Goal: Task Accomplishment & Management: Manage account settings

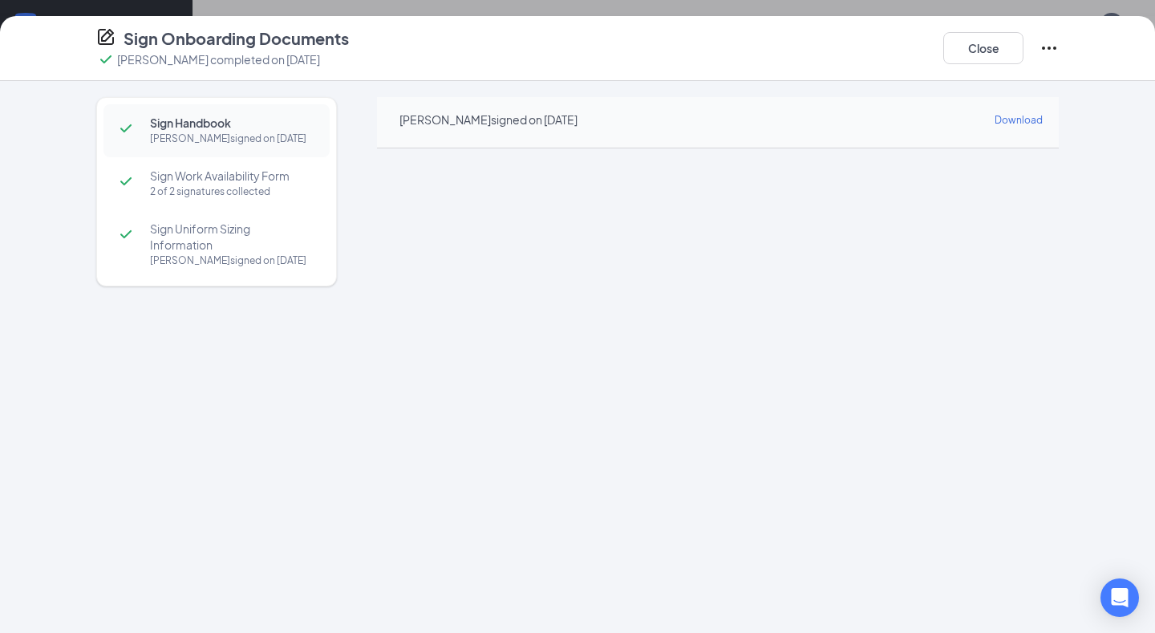
scroll to position [630, 0]
click at [995, 38] on button "Close" at bounding box center [983, 48] width 80 height 32
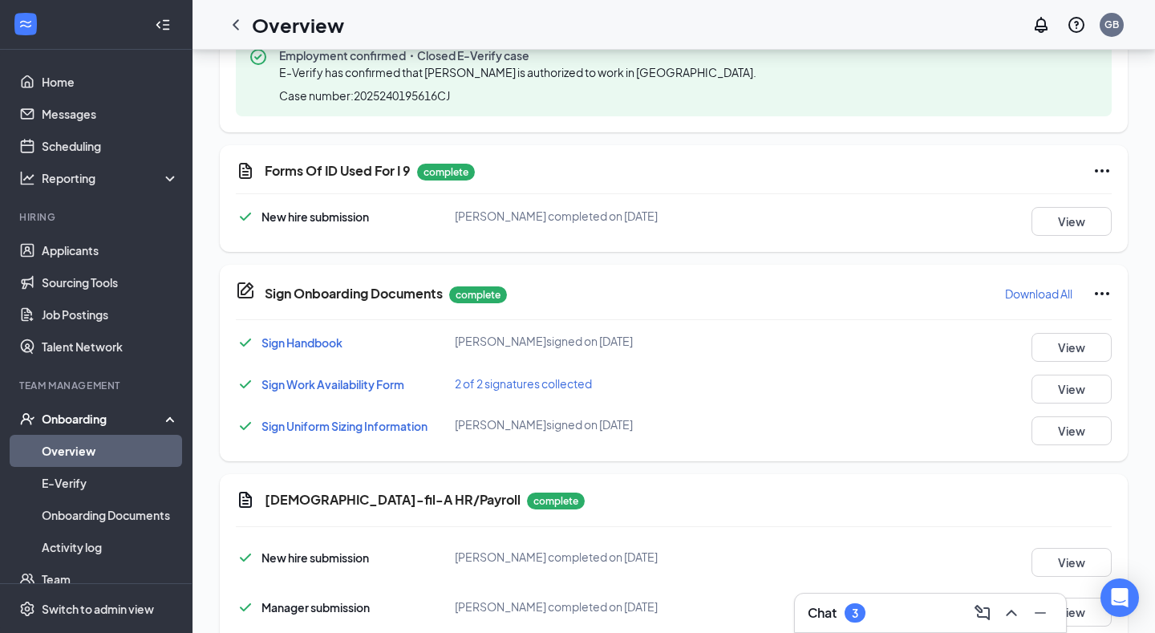
scroll to position [704, 0]
click at [1077, 353] on button "View" at bounding box center [1071, 346] width 80 height 29
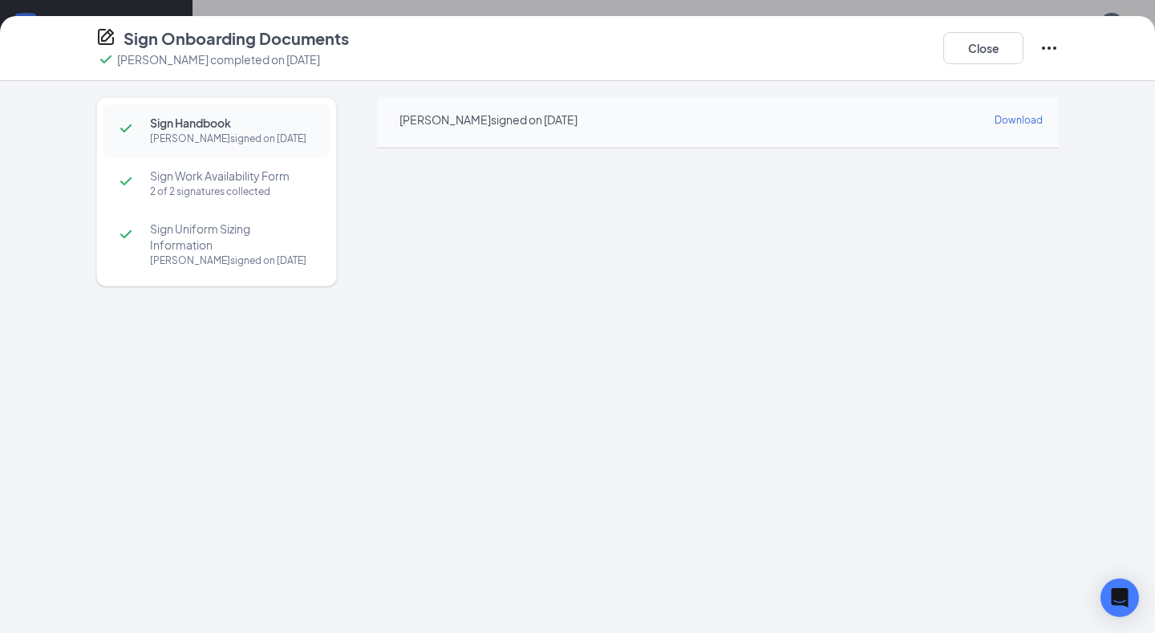
click at [1023, 116] on span "Download" at bounding box center [1019, 120] width 48 height 12
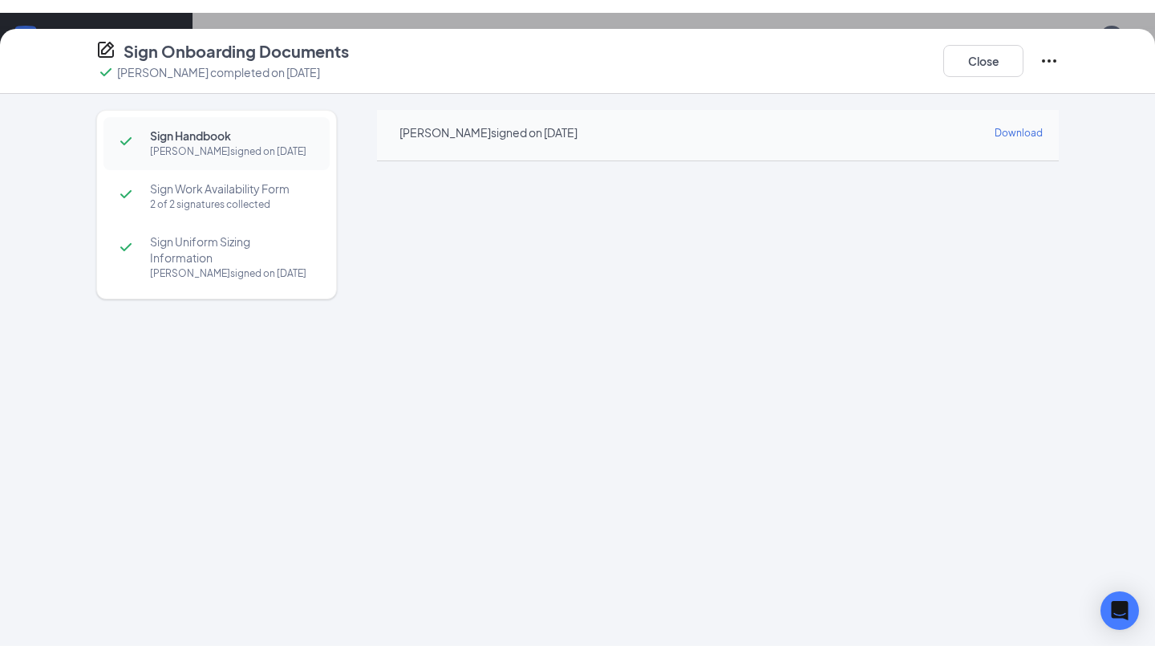
scroll to position [696, 0]
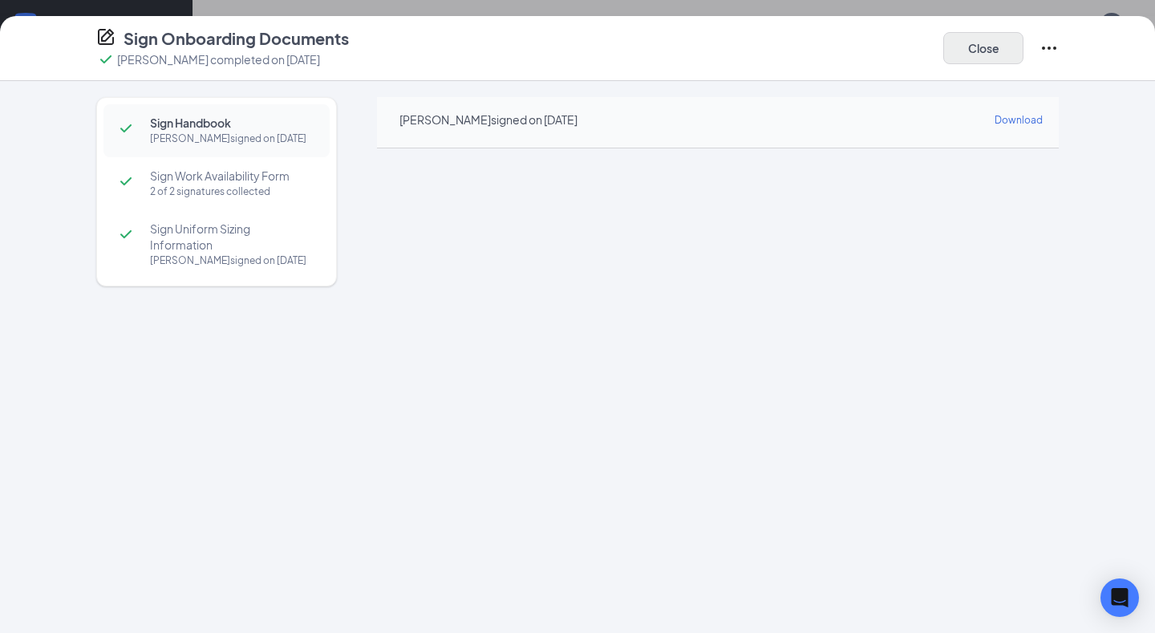
click at [1007, 47] on button "Close" at bounding box center [983, 48] width 80 height 32
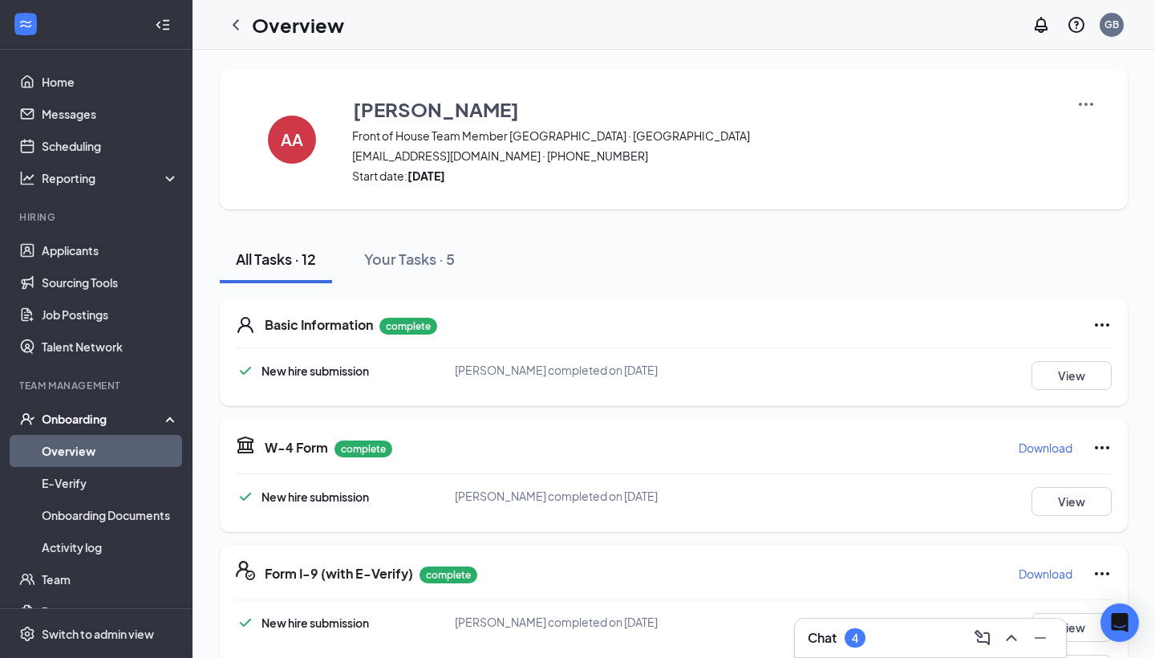
scroll to position [0, 0]
click at [237, 21] on icon "ChevronLeft" at bounding box center [236, 24] width 6 height 10
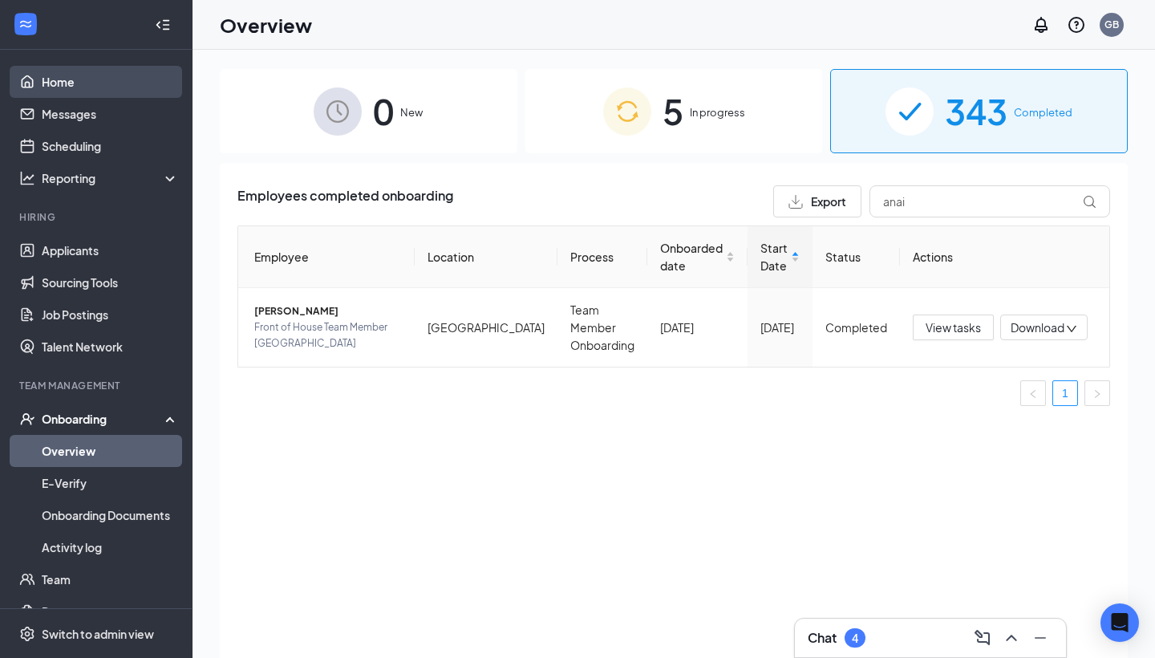
click at [99, 71] on link "Home" at bounding box center [110, 82] width 137 height 32
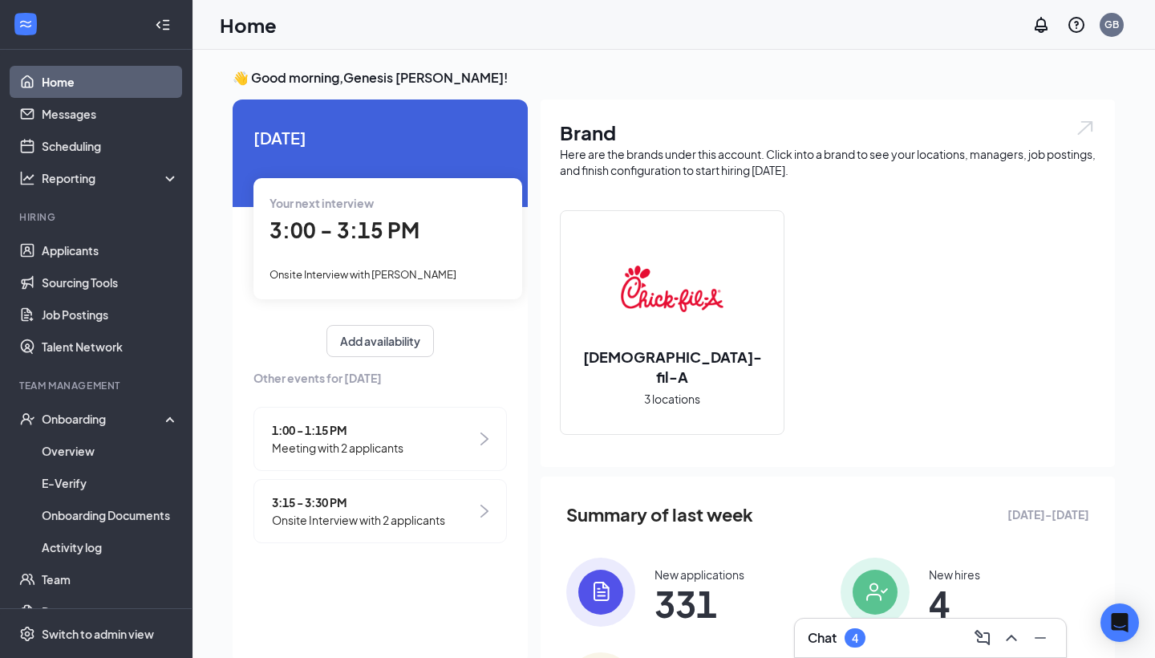
click at [419, 435] on div "1:00 - 1:15 PM Meeting with 2 applicants" at bounding box center [379, 439] width 253 height 64
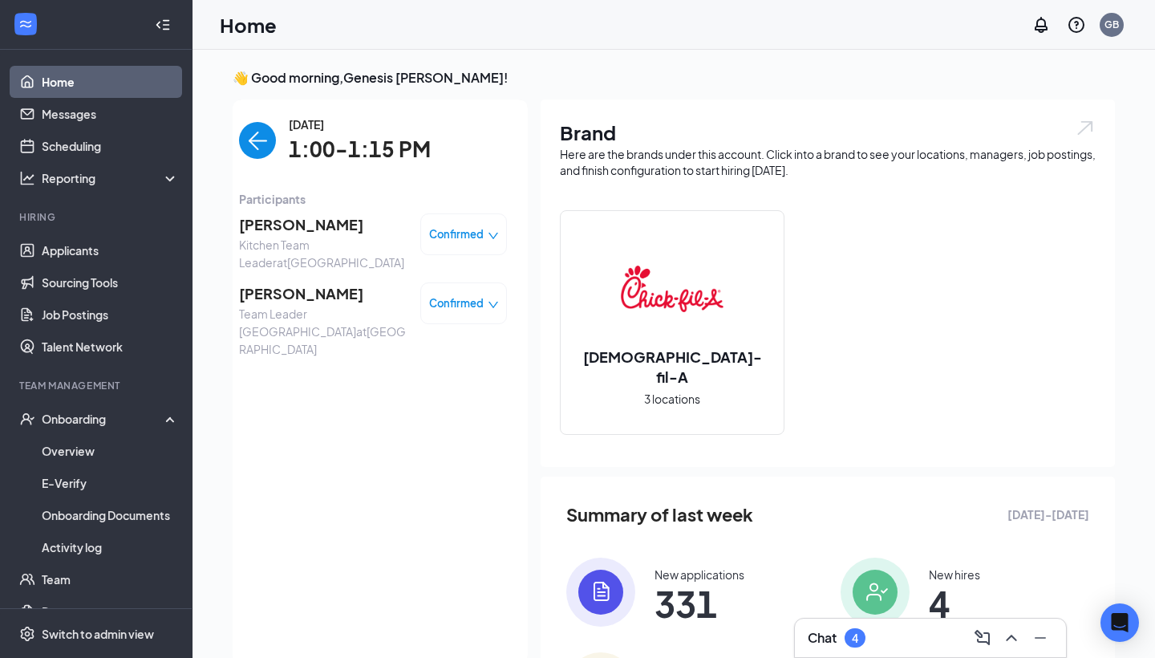
scroll to position [6, 0]
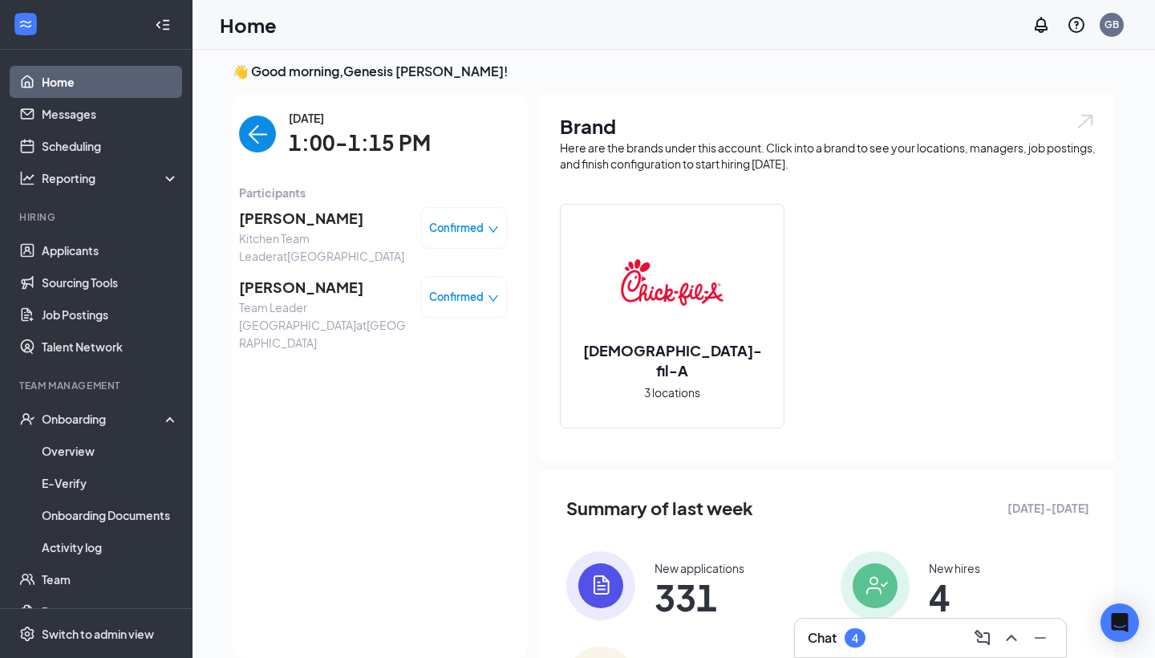
click at [452, 291] on span "Confirmed" at bounding box center [456, 297] width 55 height 16
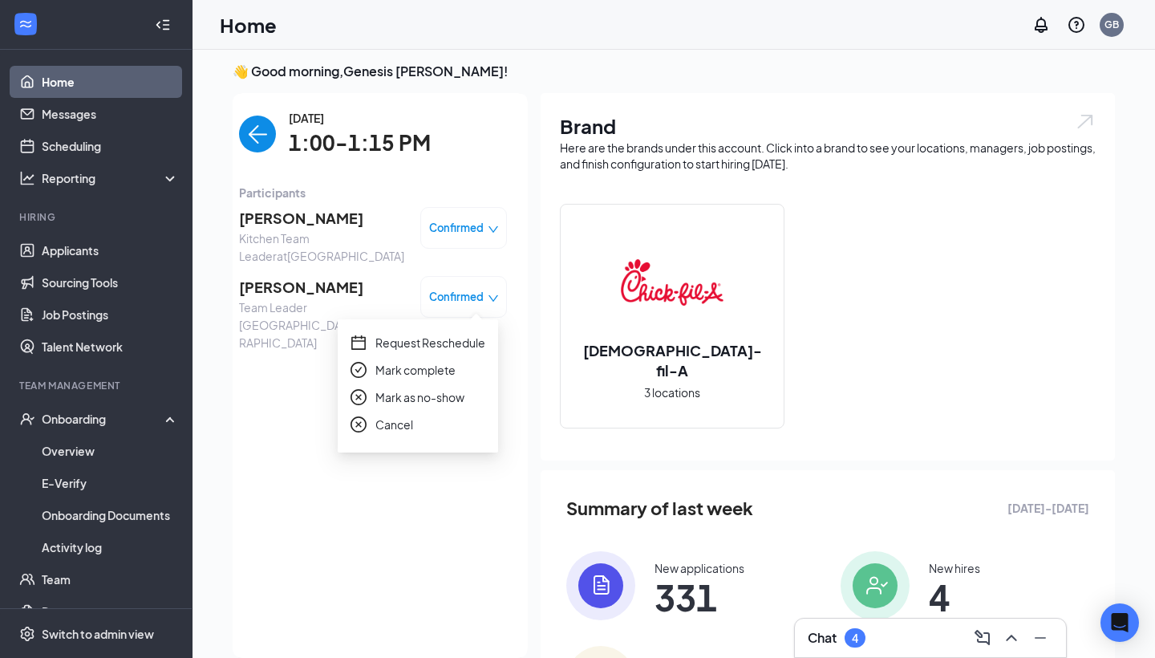
click at [393, 399] on span "Mark as no-show" at bounding box center [419, 397] width 89 height 18
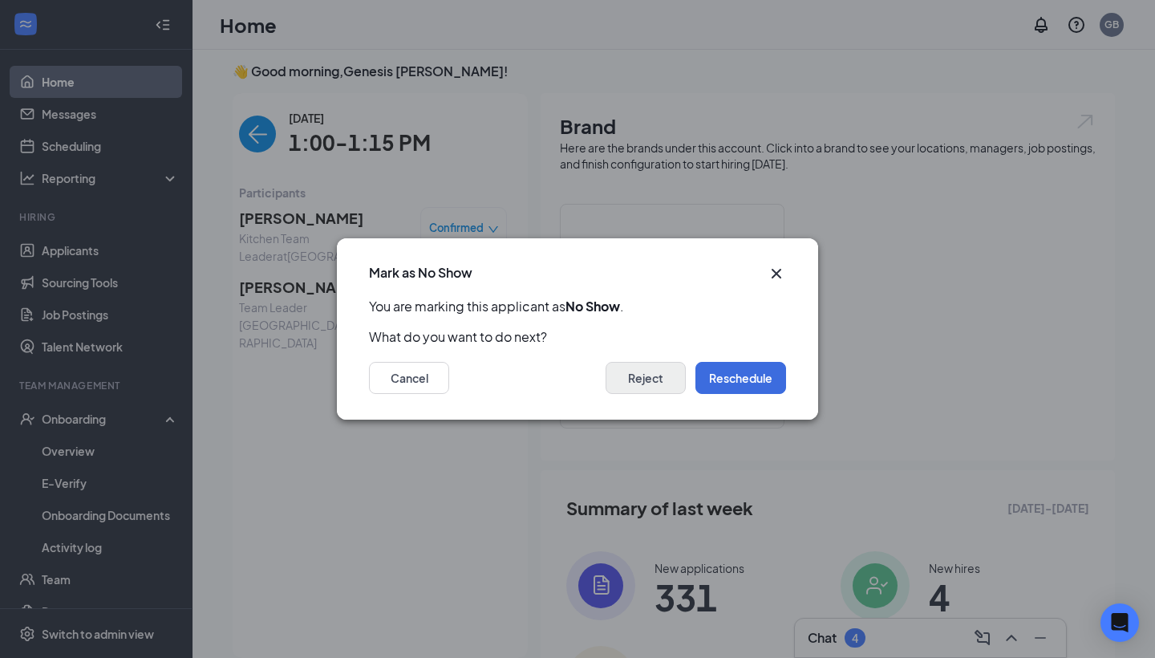
click at [663, 385] on button "Reject" at bounding box center [646, 378] width 80 height 32
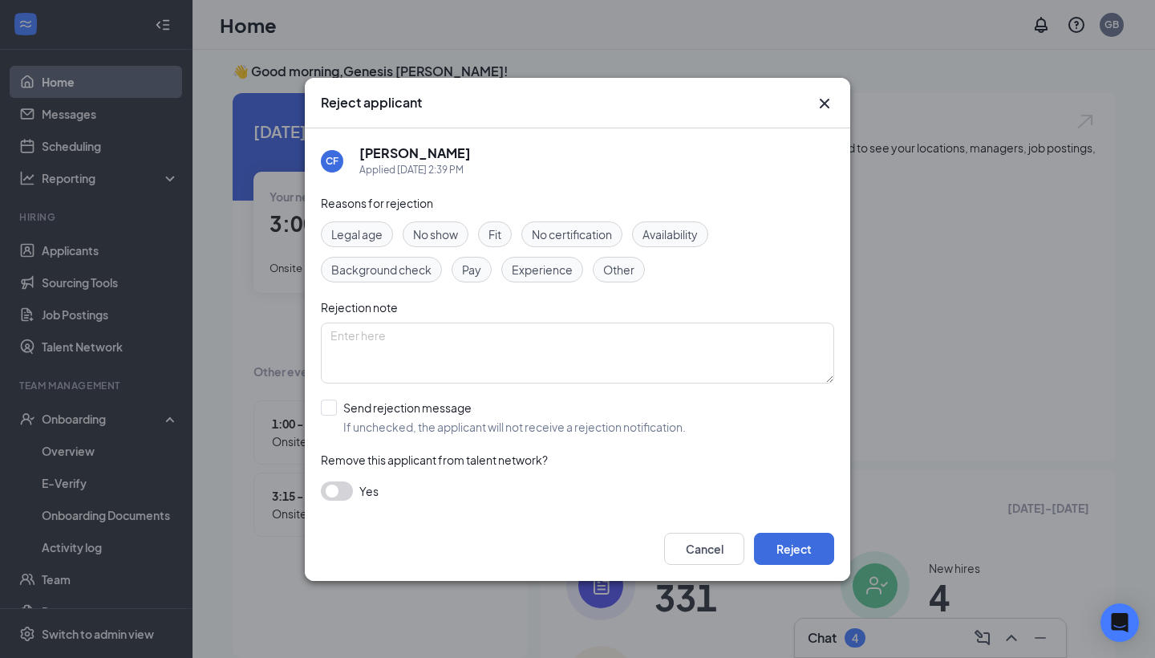
click at [432, 232] on span "No show" at bounding box center [435, 234] width 45 height 18
click at [334, 411] on div at bounding box center [329, 407] width 16 height 16
click at [334, 411] on input "Send rejection message If unchecked, the applicant will not receive a rejection…" at bounding box center [503, 416] width 365 height 35
checkbox input "true"
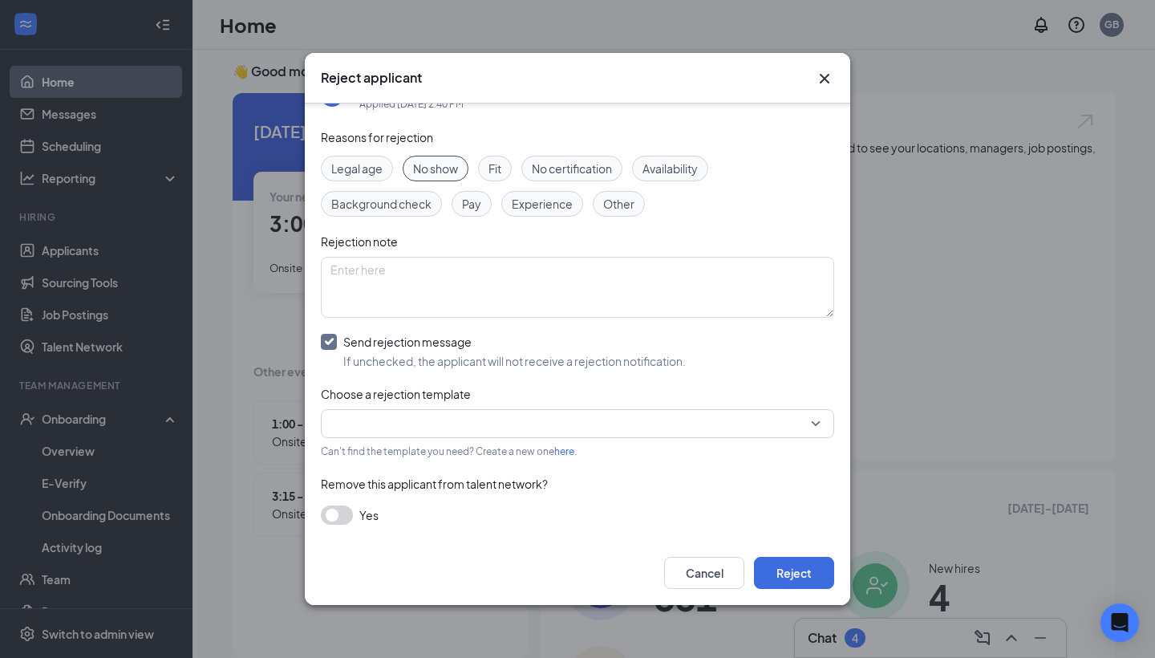
scroll to position [40, 0]
click at [457, 415] on input "search" at bounding box center [571, 424] width 483 height 27
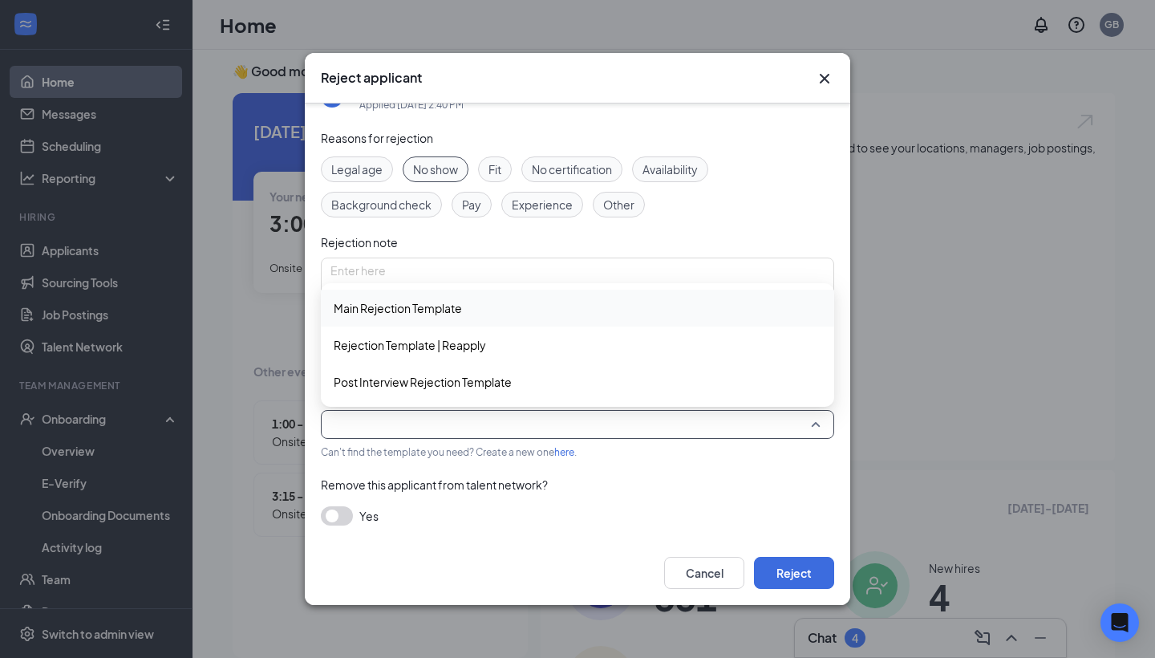
click at [457, 416] on input "search" at bounding box center [571, 424] width 483 height 27
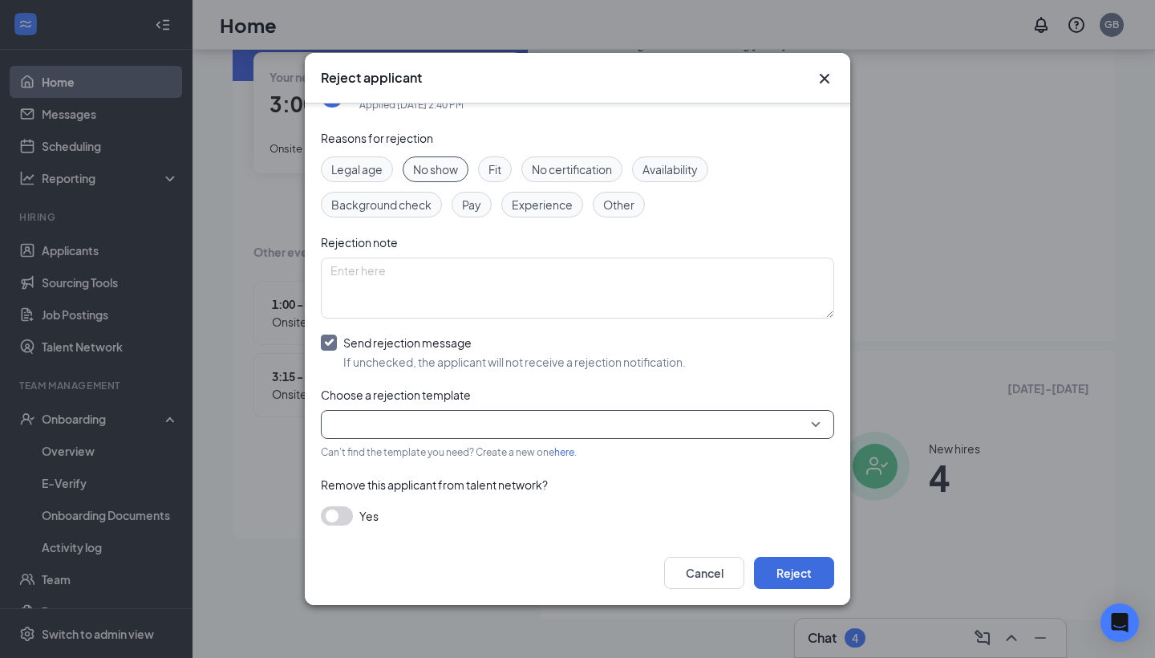
scroll to position [125, 0]
click at [349, 512] on button "button" at bounding box center [337, 515] width 32 height 19
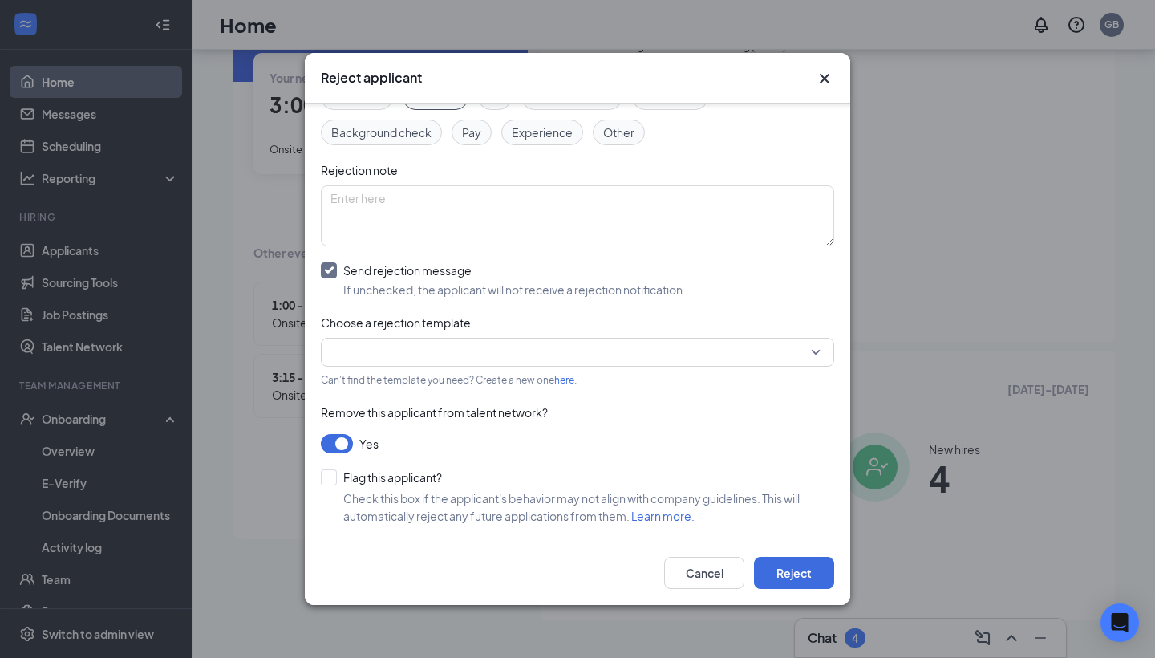
scroll to position [111, 0]
click at [326, 480] on div at bounding box center [329, 478] width 16 height 16
click at [326, 480] on input "Flag this applicant?" at bounding box center [381, 478] width 121 height 16
checkbox input "true"
click at [795, 584] on button "Reject" at bounding box center [794, 573] width 80 height 32
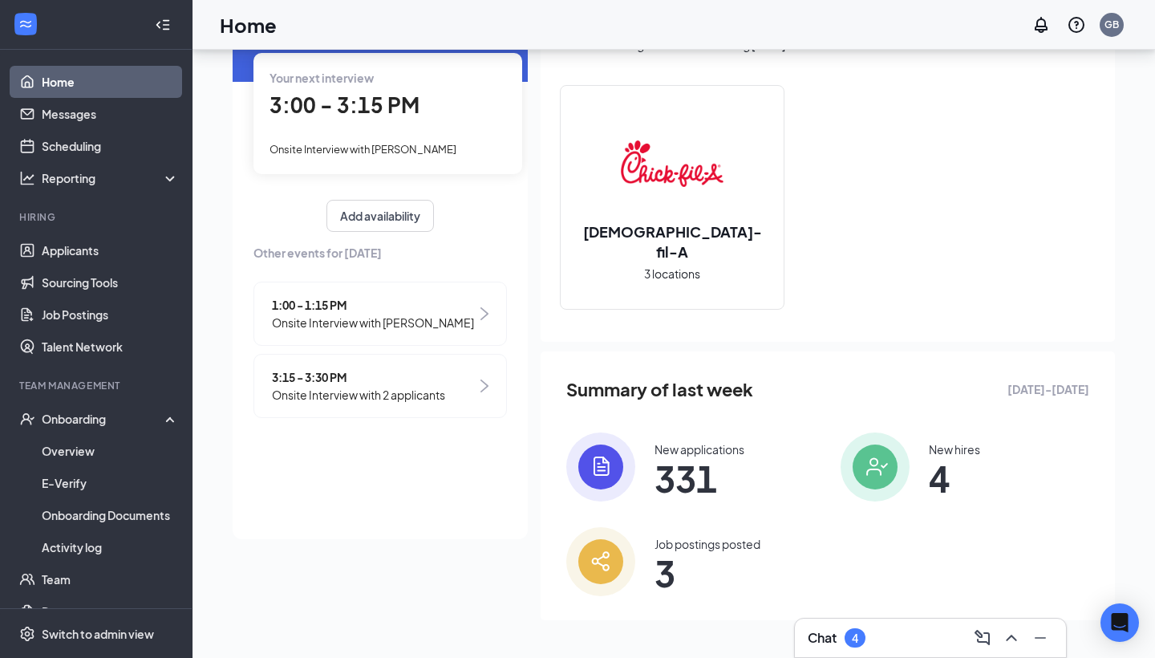
click at [908, 632] on div "Chat 4" at bounding box center [930, 638] width 245 height 26
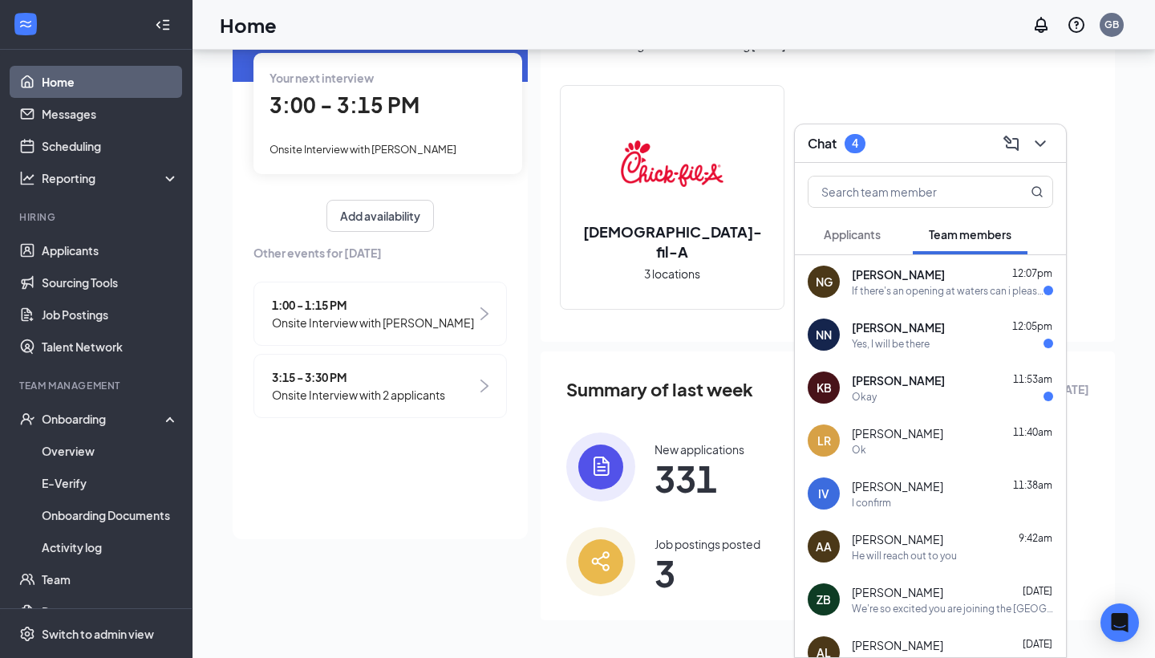
click at [918, 281] on span "[PERSON_NAME]" at bounding box center [898, 274] width 93 height 16
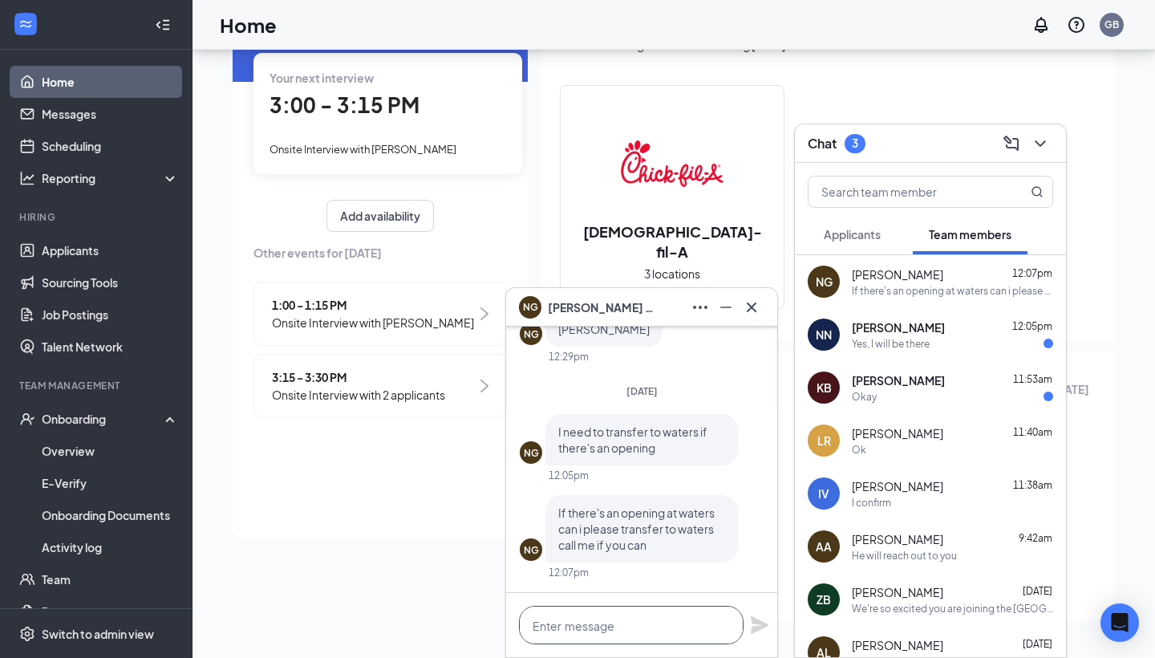
click at [621, 620] on textarea at bounding box center [631, 625] width 225 height 38
type textarea "Hi, can I ask why?"
click at [758, 620] on icon "Plane" at bounding box center [760, 625] width 18 height 18
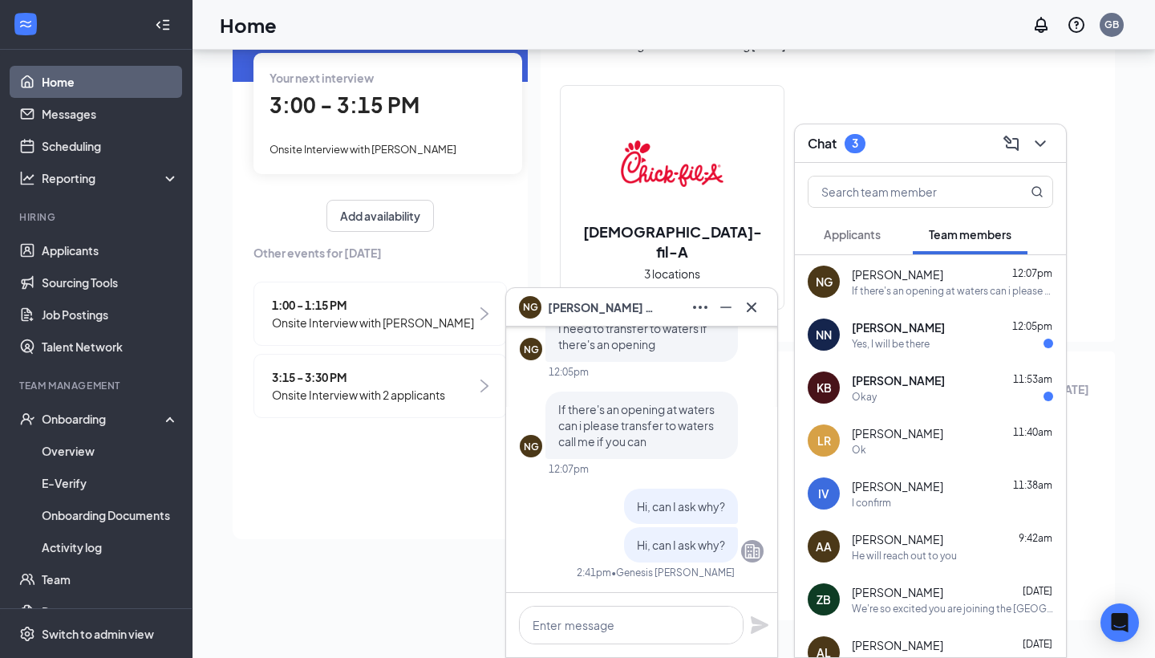
click at [936, 333] on div "Nery Najera 12:05pm" at bounding box center [952, 327] width 201 height 16
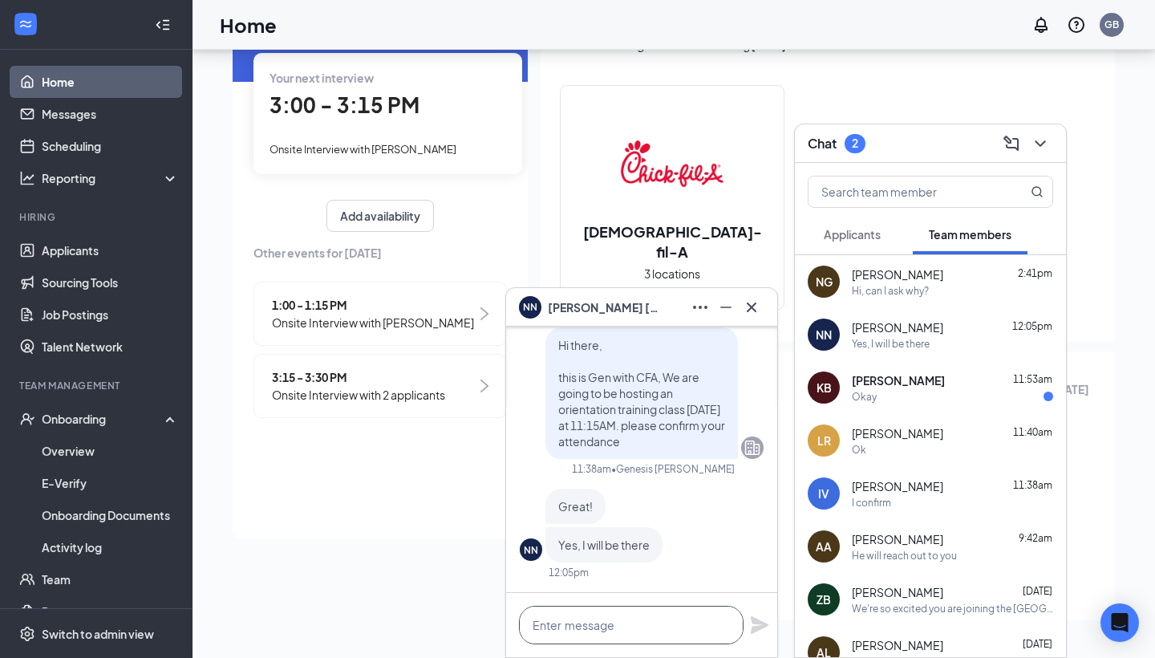
scroll to position [0, 0]
click at [657, 615] on textarea at bounding box center [631, 625] width 225 height 38
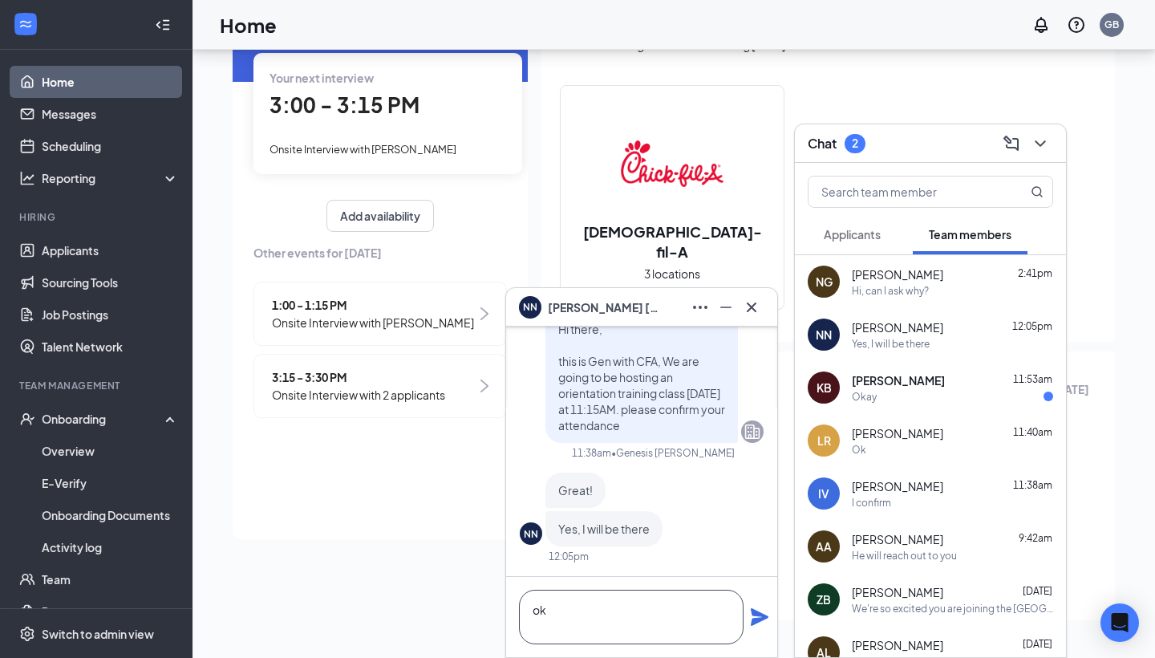
type textarea "ok"
click at [751, 619] on icon "Plane" at bounding box center [759, 616] width 19 height 19
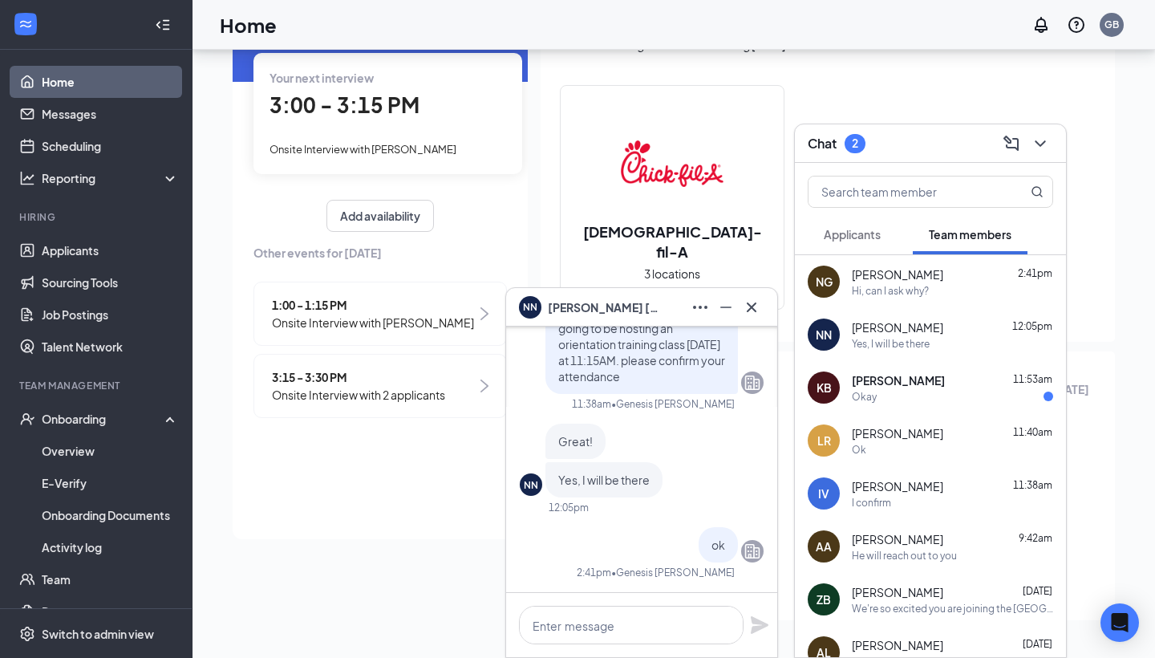
click at [967, 379] on div "Kendrick Bazley 11:53am" at bounding box center [952, 380] width 201 height 16
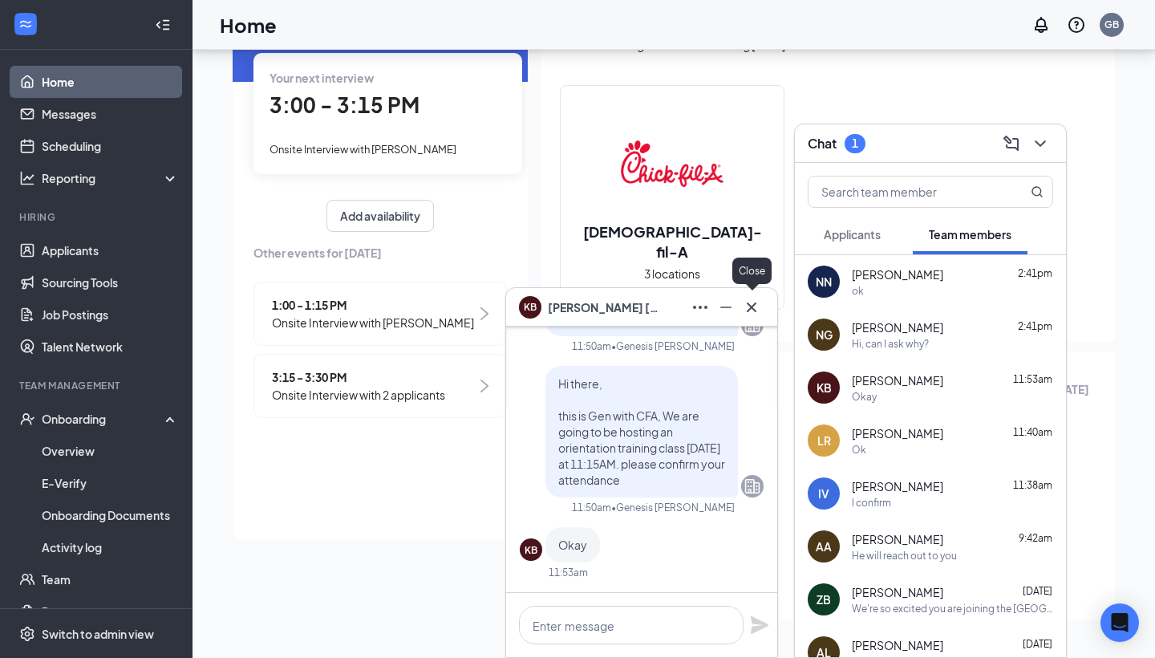
click at [748, 304] on icon "Cross" at bounding box center [751, 307] width 19 height 19
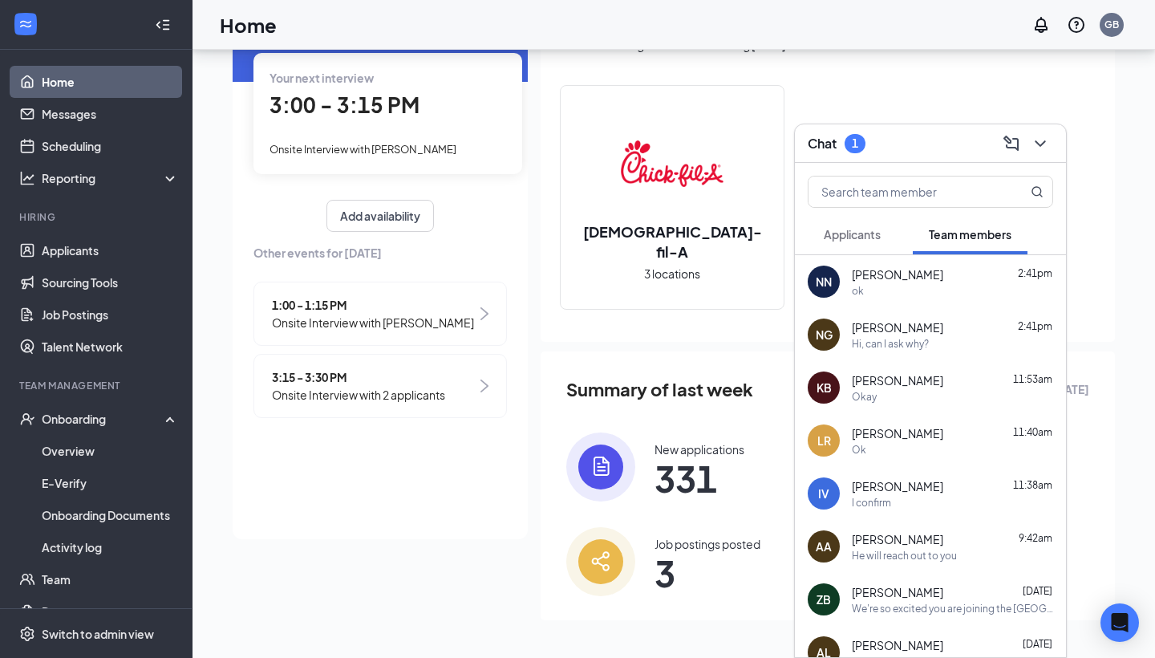
click at [856, 241] on span "Applicants" at bounding box center [852, 234] width 57 height 14
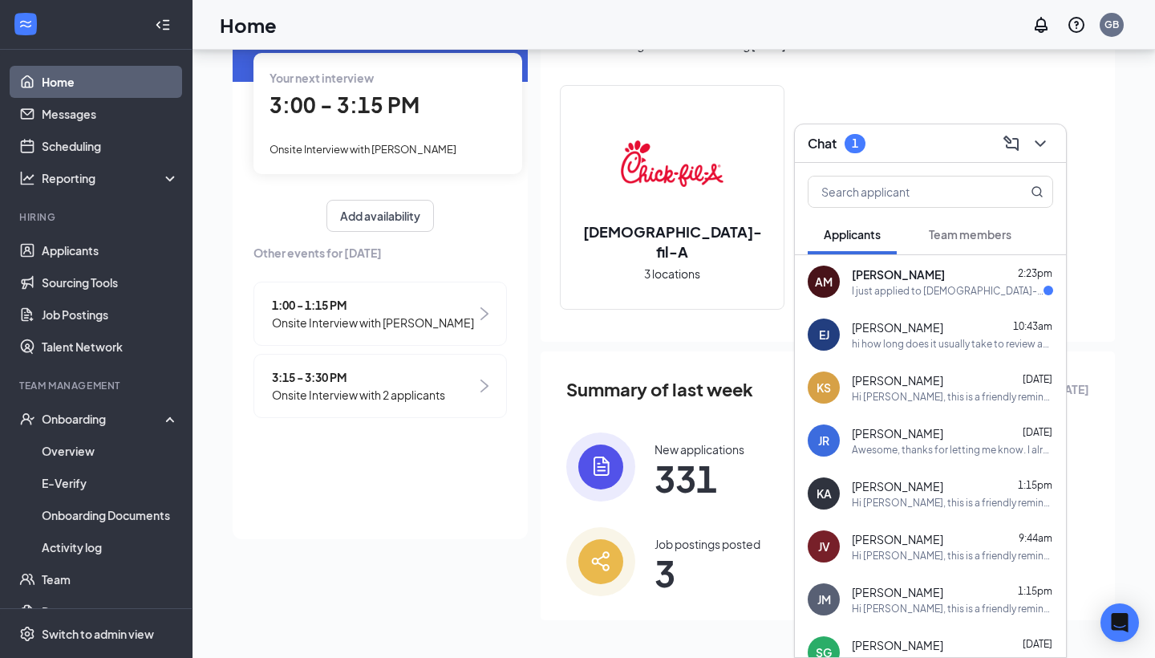
click at [873, 289] on div "I just applied to [DEMOGRAPHIC_DATA]-fil-A with their partner @[DOMAIN_NAME]! E…" at bounding box center [948, 291] width 192 height 14
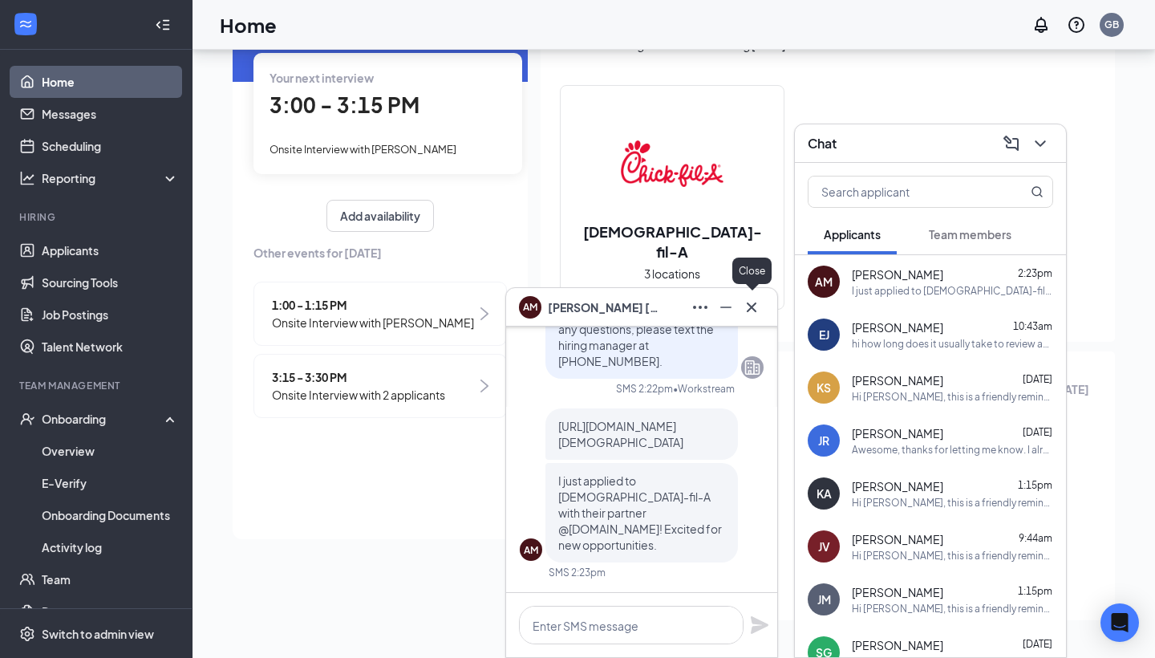
click at [750, 311] on icon "Cross" at bounding box center [751, 307] width 19 height 19
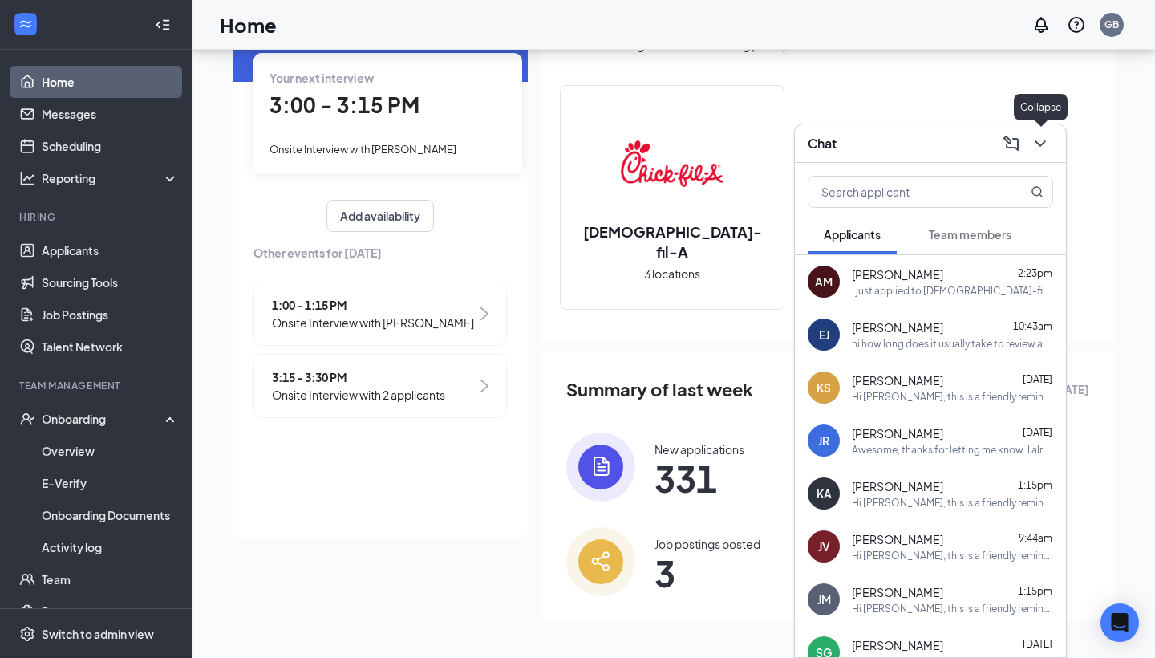
click at [1039, 147] on icon "ChevronDown" at bounding box center [1040, 143] width 19 height 19
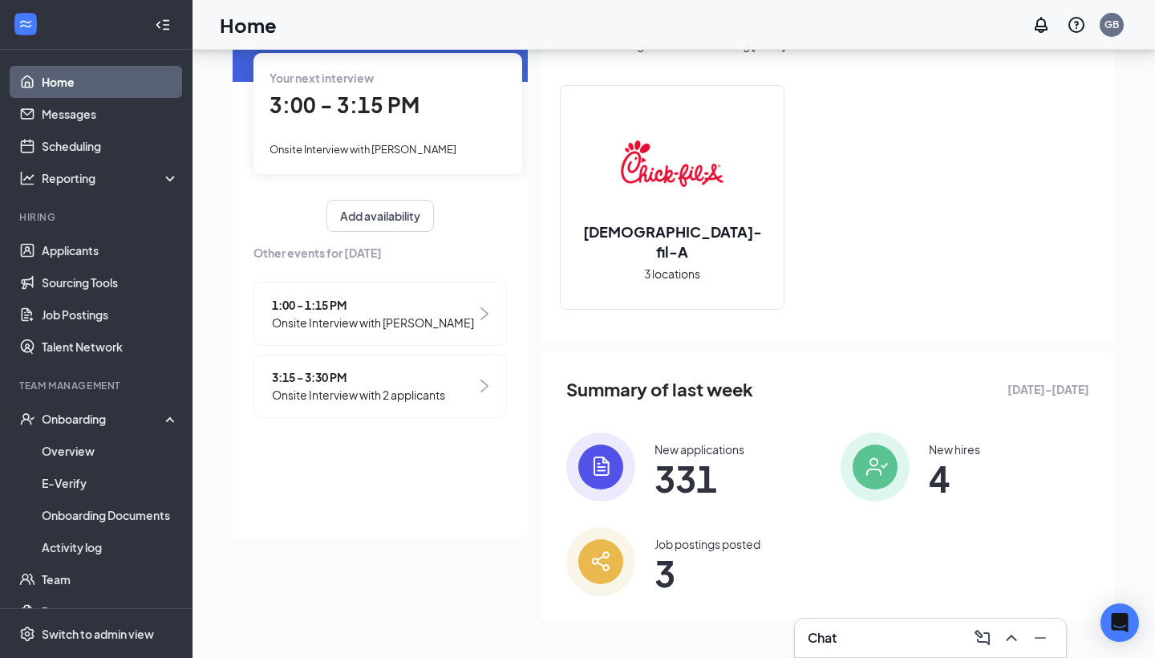
click at [648, 562] on div "Job postings posted 3" at bounding box center [690, 561] width 249 height 69
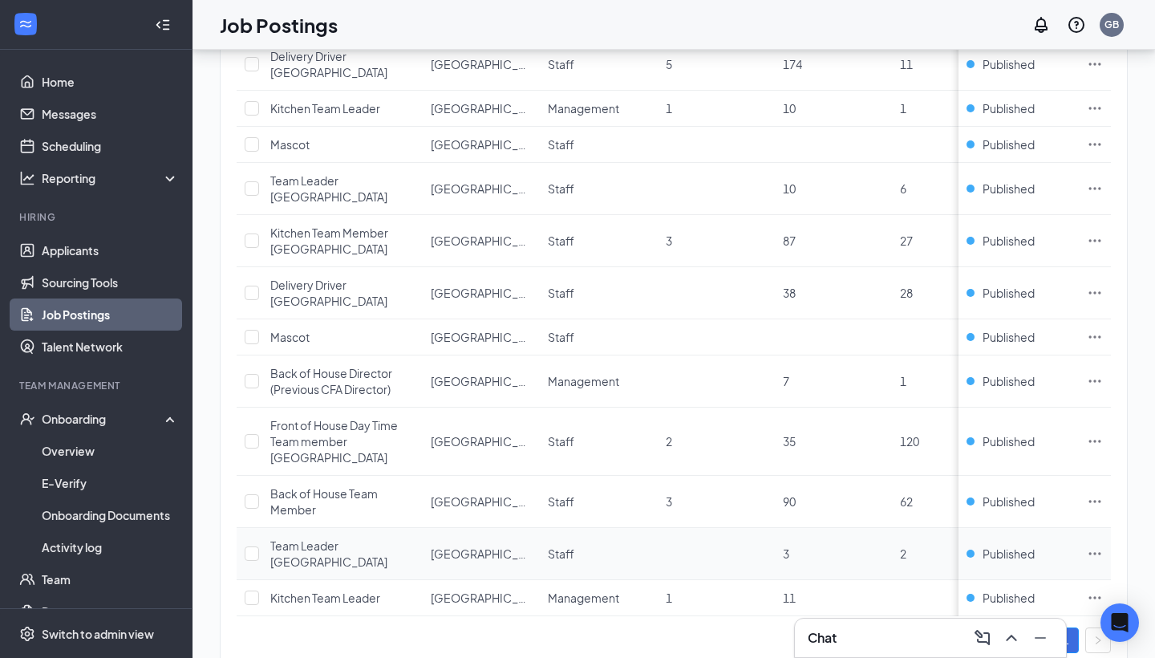
scroll to position [715, 0]
click at [91, 308] on link "Job Postings" at bounding box center [110, 314] width 137 height 32
click at [89, 319] on link "Job Postings" at bounding box center [110, 314] width 137 height 32
click at [79, 283] on link "Sourcing Tools" at bounding box center [110, 282] width 137 height 32
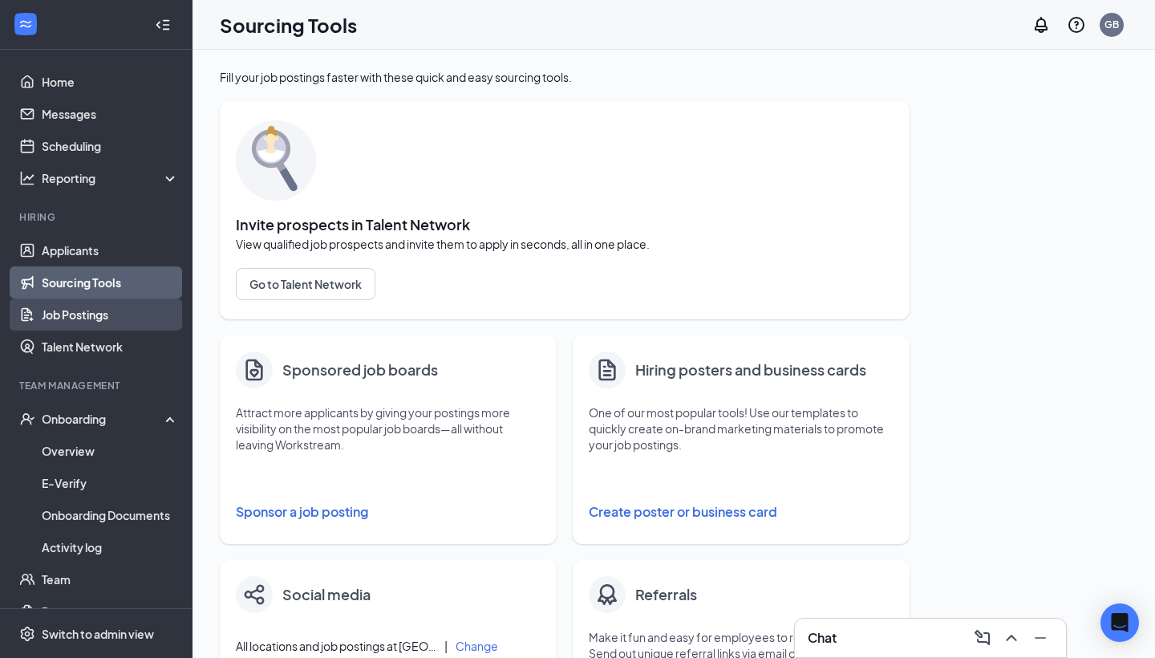
click at [75, 317] on link "Job Postings" at bounding box center [110, 314] width 137 height 32
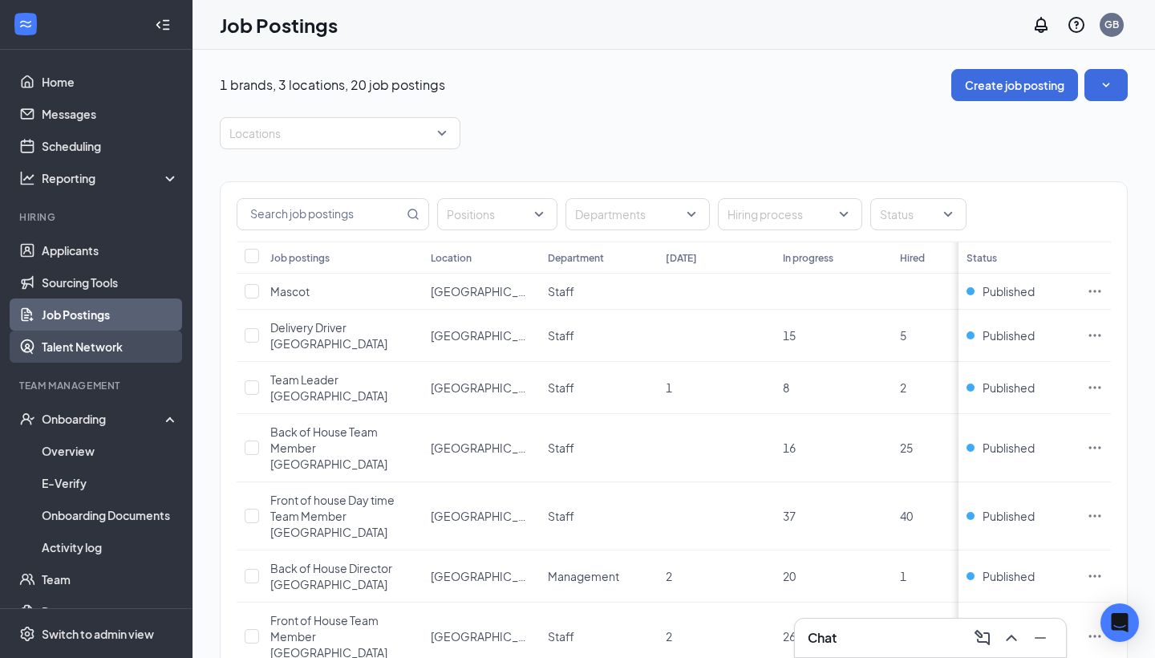
click at [80, 343] on link "Talent Network" at bounding box center [110, 346] width 137 height 32
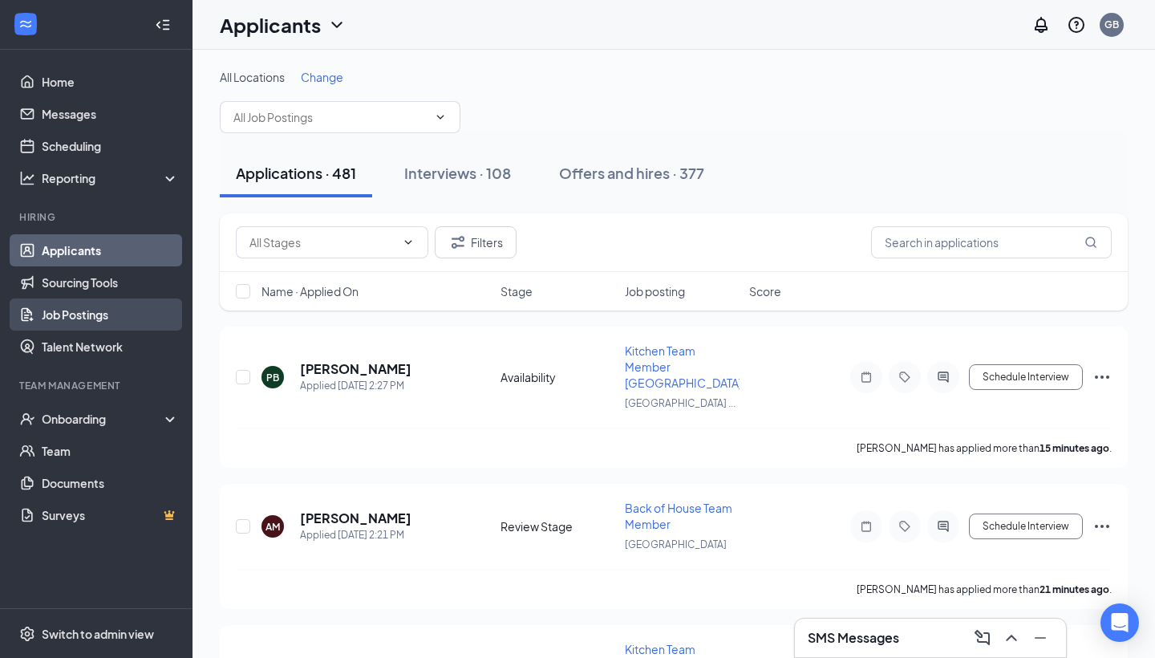
click at [101, 323] on link "Job Postings" at bounding box center [110, 314] width 137 height 32
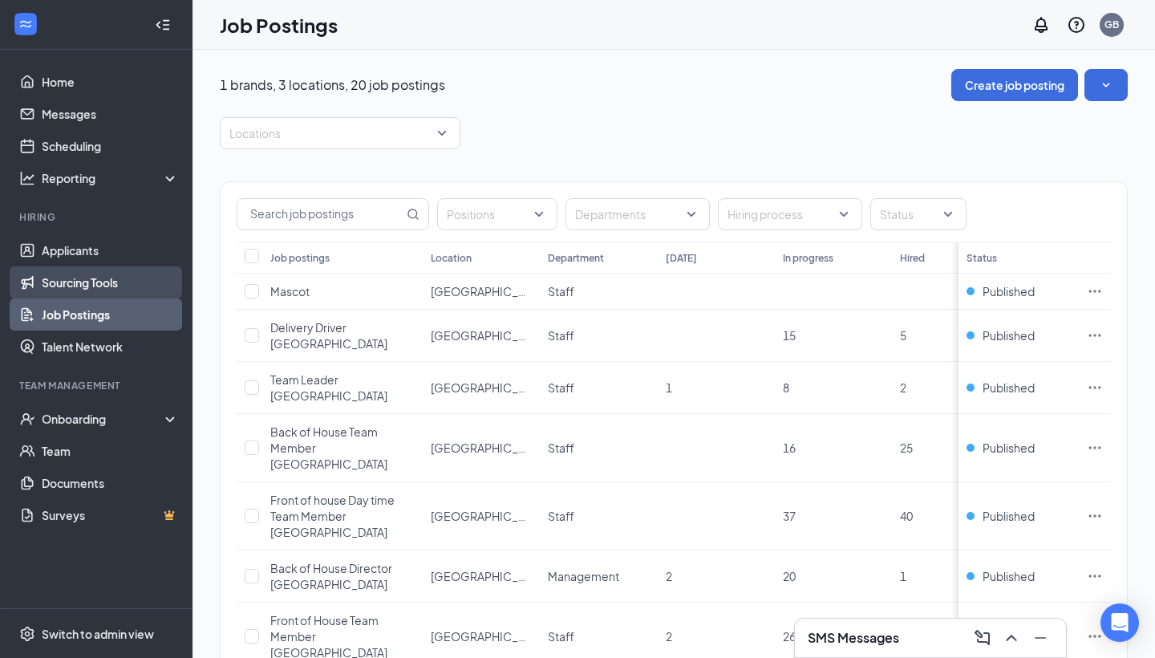
click at [79, 286] on link "Sourcing Tools" at bounding box center [110, 282] width 137 height 32
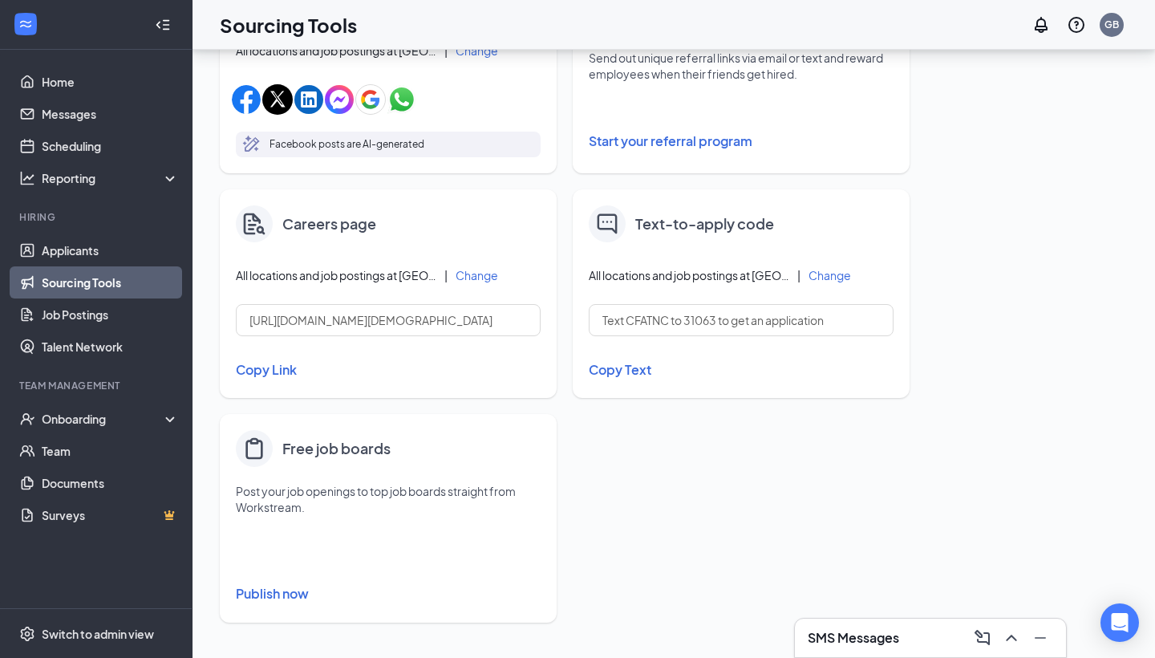
scroll to position [595, 0]
click at [286, 600] on button "Publish now" at bounding box center [388, 594] width 305 height 26
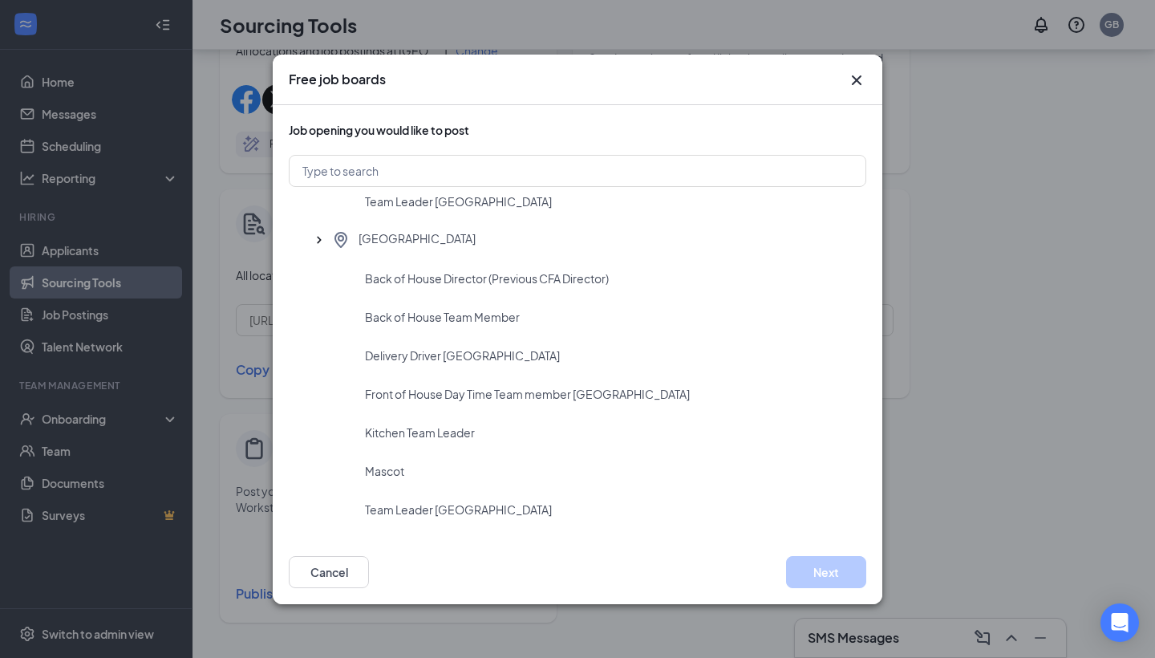
scroll to position [590, 0]
click at [582, 464] on div "Mascot" at bounding box center [609, 471] width 488 height 16
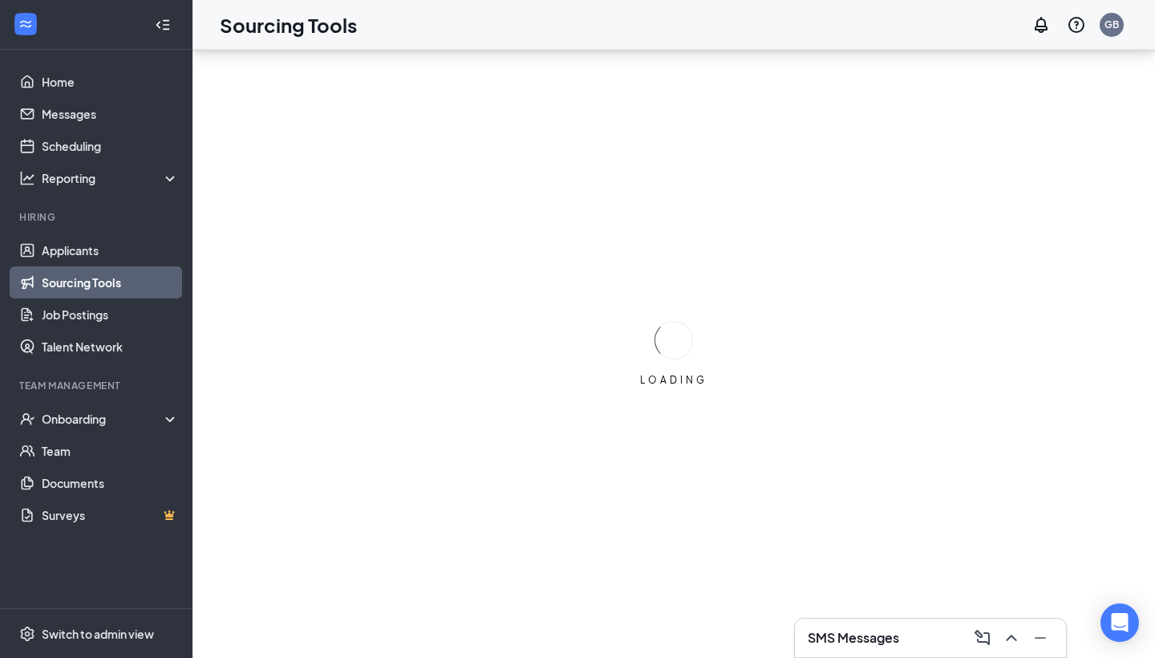
scroll to position [0, 0]
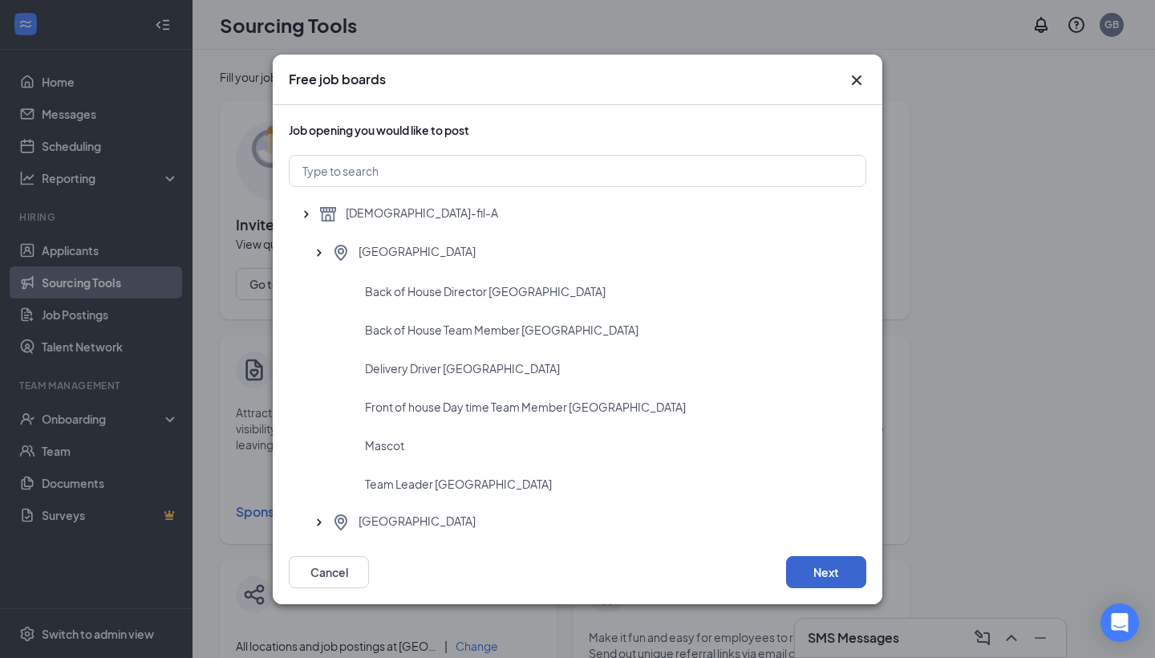
click at [845, 580] on button "Next" at bounding box center [826, 572] width 80 height 32
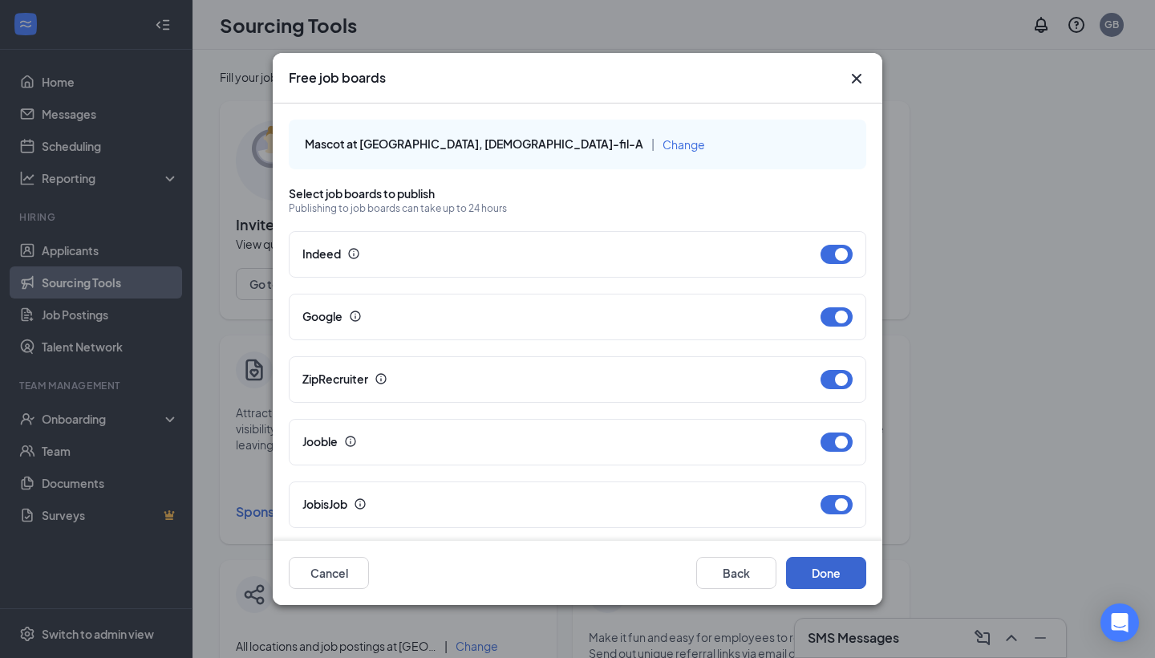
click at [835, 577] on button "Done" at bounding box center [826, 573] width 80 height 32
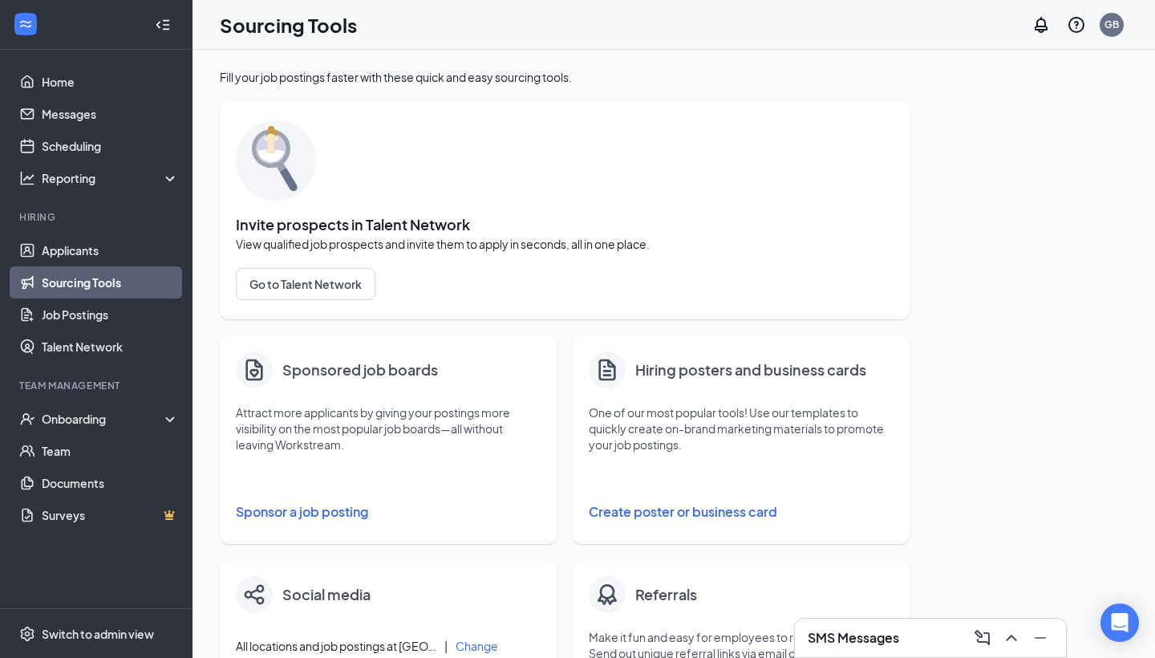
click at [900, 648] on div "SMS Messages" at bounding box center [930, 638] width 245 height 26
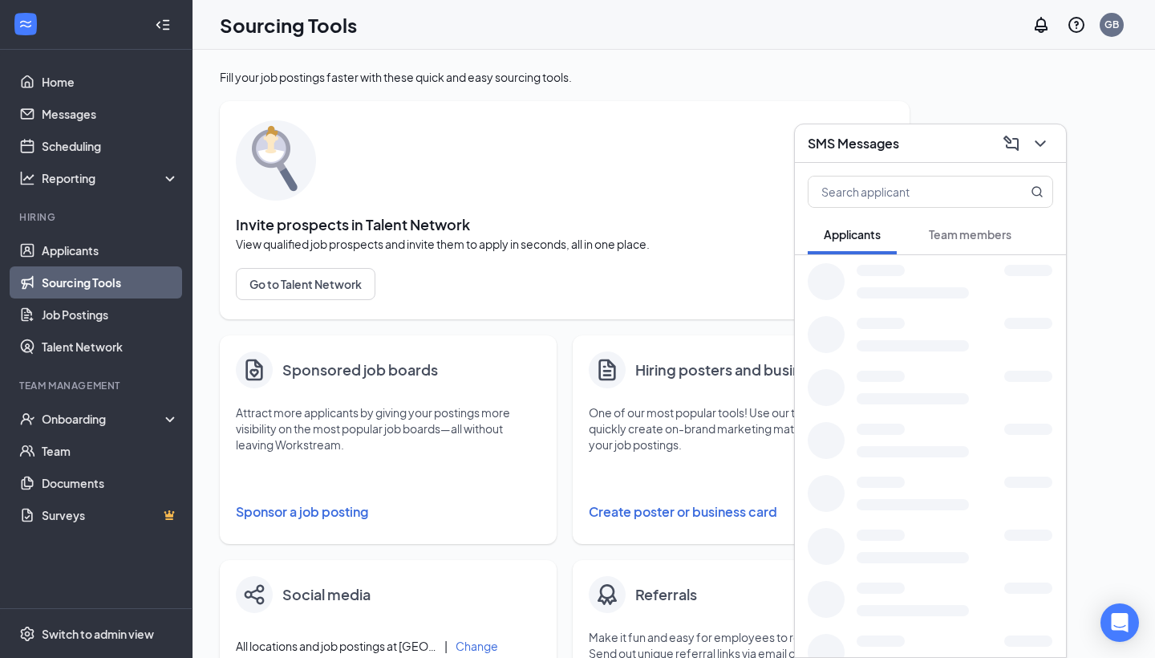
scroll to position [3, 0]
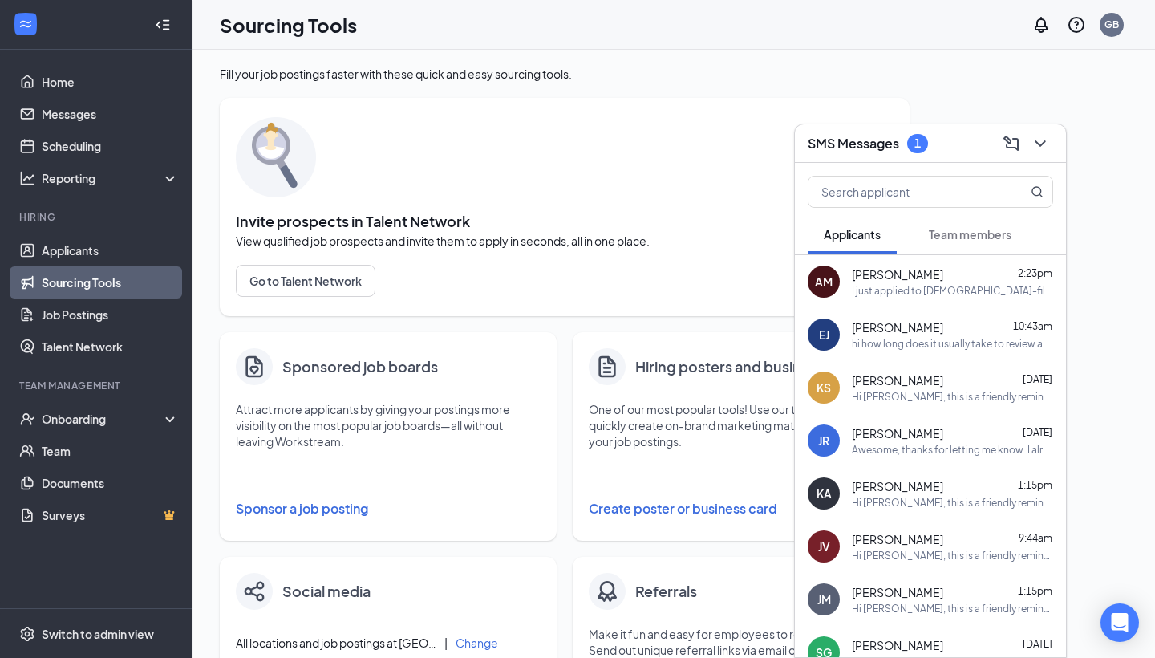
click at [967, 238] on span "Team members" at bounding box center [970, 234] width 83 height 14
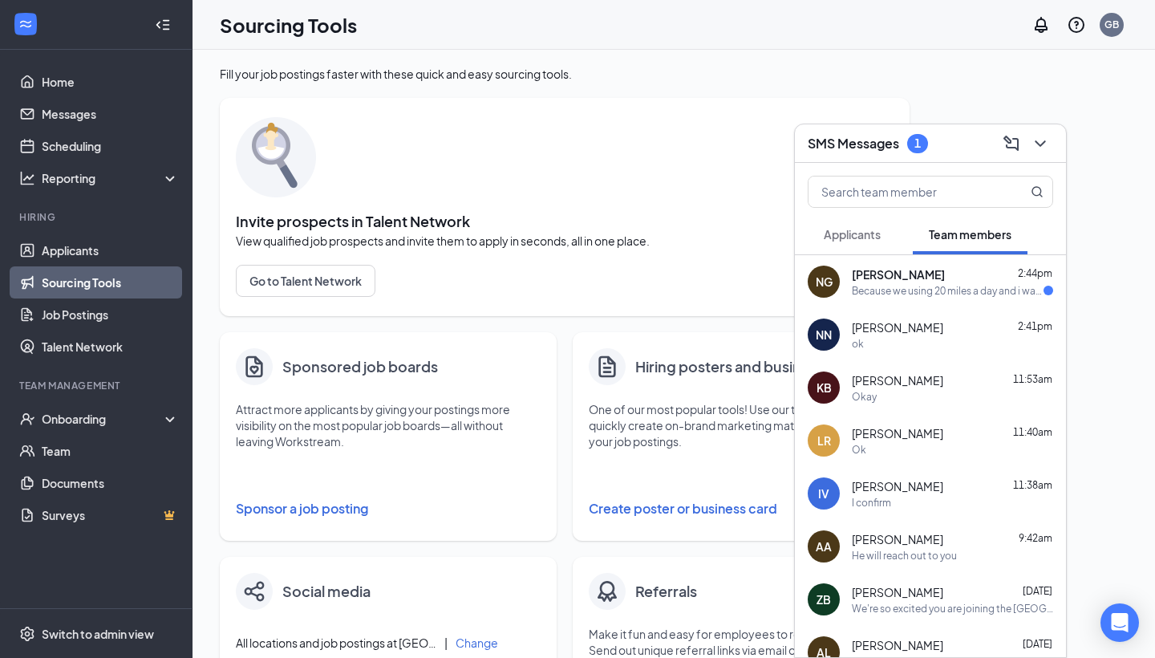
click at [959, 270] on div "[PERSON_NAME] 2:44pm" at bounding box center [952, 274] width 201 height 16
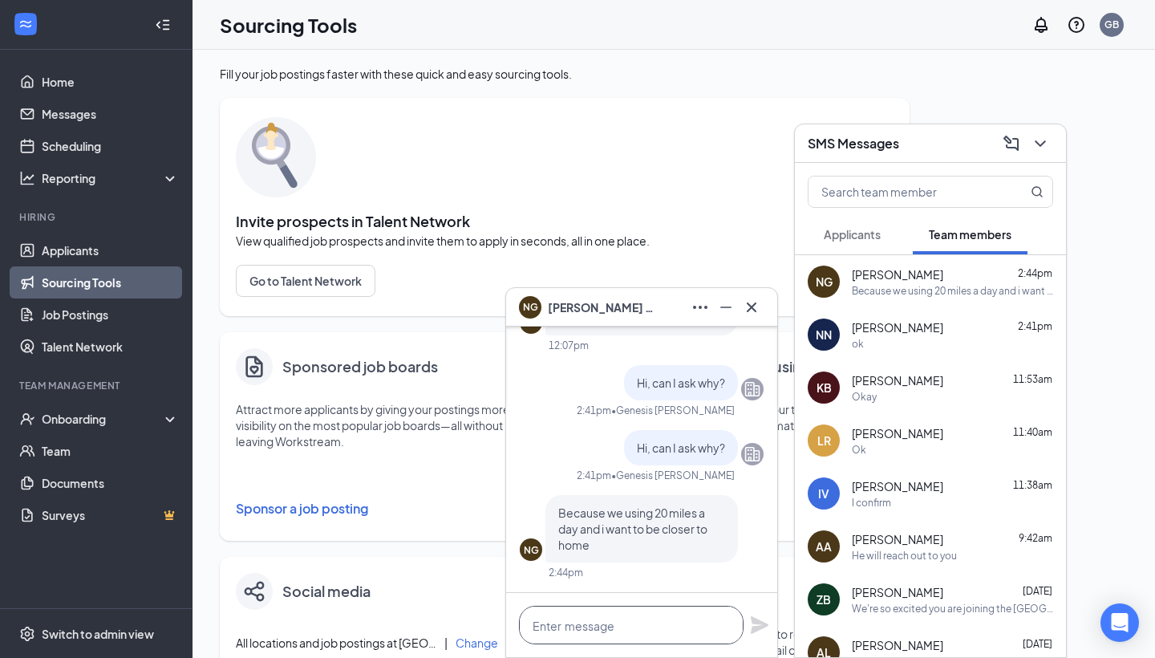
click at [622, 623] on textarea at bounding box center [631, 625] width 225 height 38
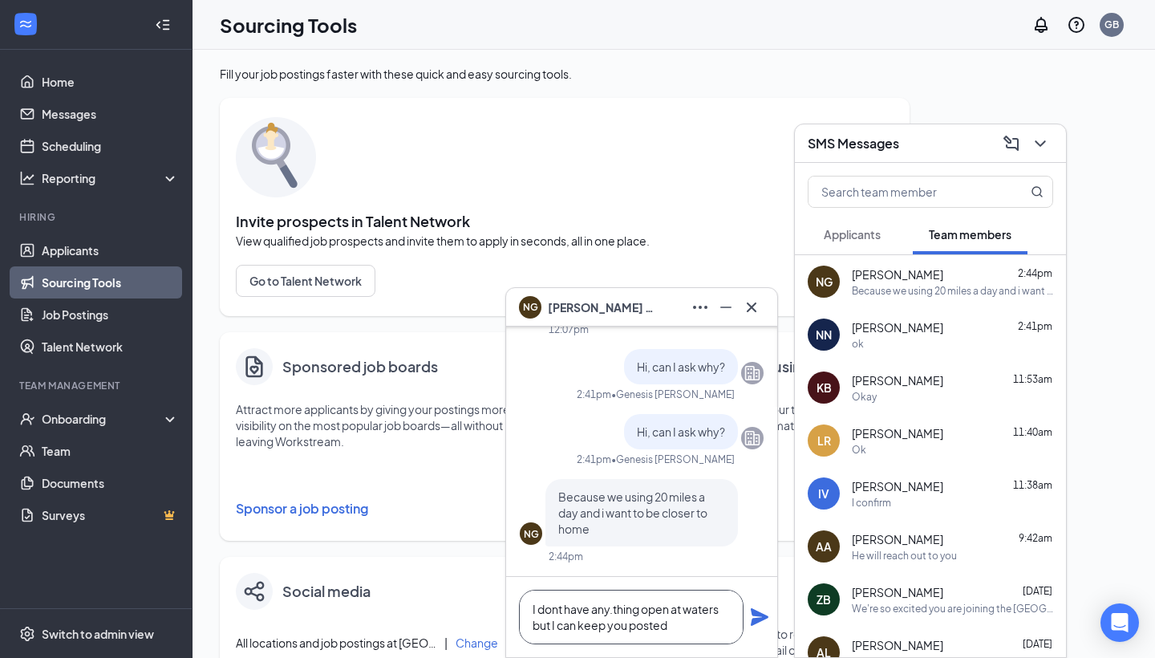
click at [560, 608] on textarea "I dont have any.thing open at waters but I can keep you posted" at bounding box center [631, 617] width 225 height 55
type textarea "I don't have any.thing open at waters but I can keep you posted"
click at [761, 615] on icon "Plane" at bounding box center [760, 617] width 18 height 18
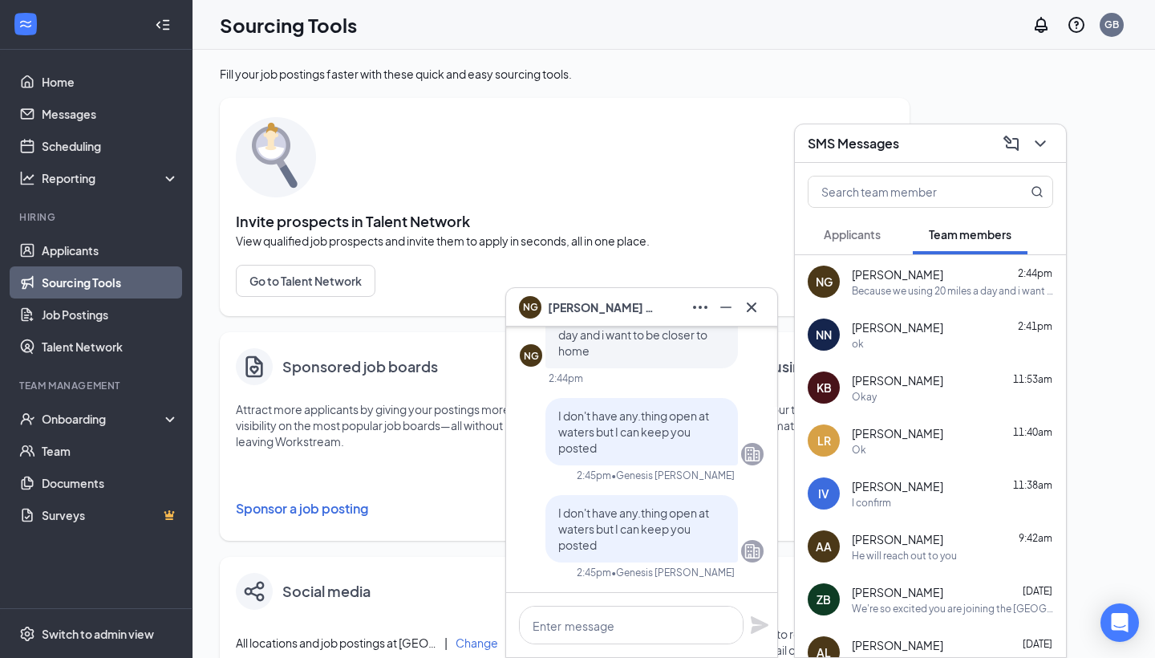
click at [753, 306] on icon "Cross" at bounding box center [751, 307] width 19 height 19
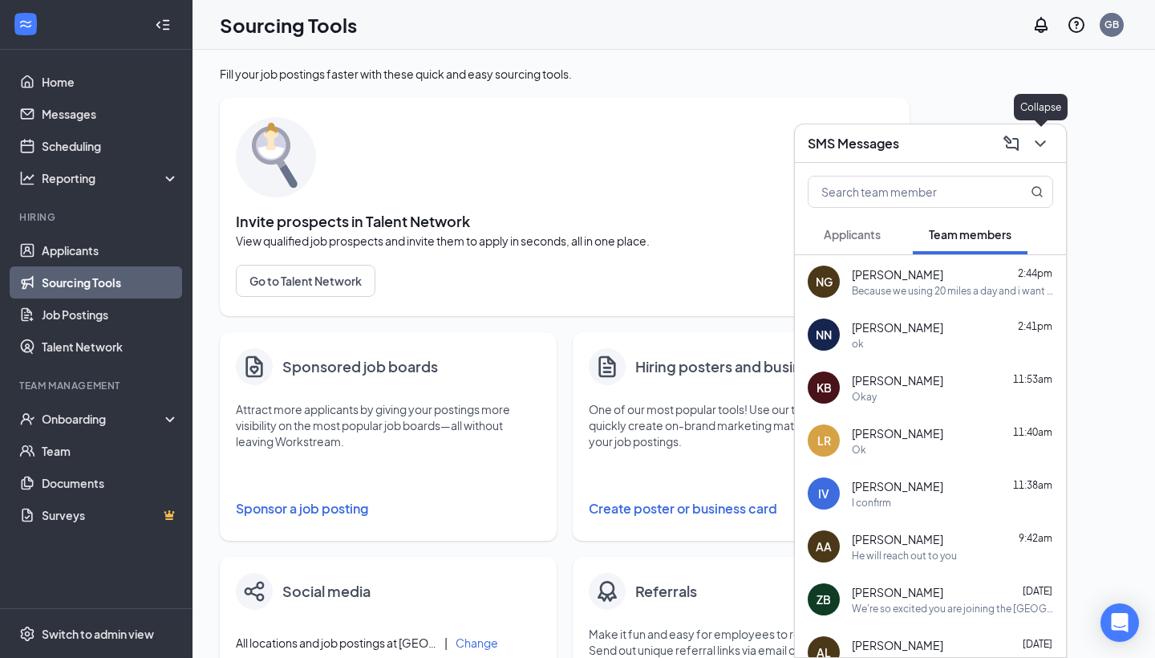
click at [1039, 148] on icon "ChevronDown" at bounding box center [1040, 143] width 19 height 19
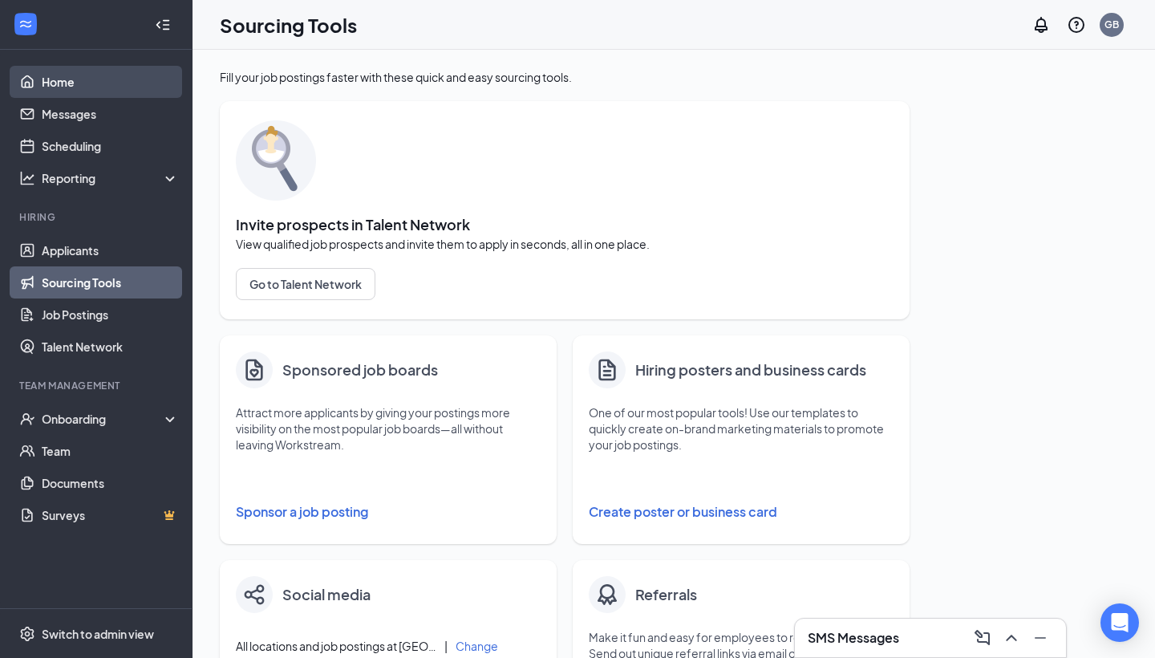
click at [55, 91] on link "Home" at bounding box center [110, 82] width 137 height 32
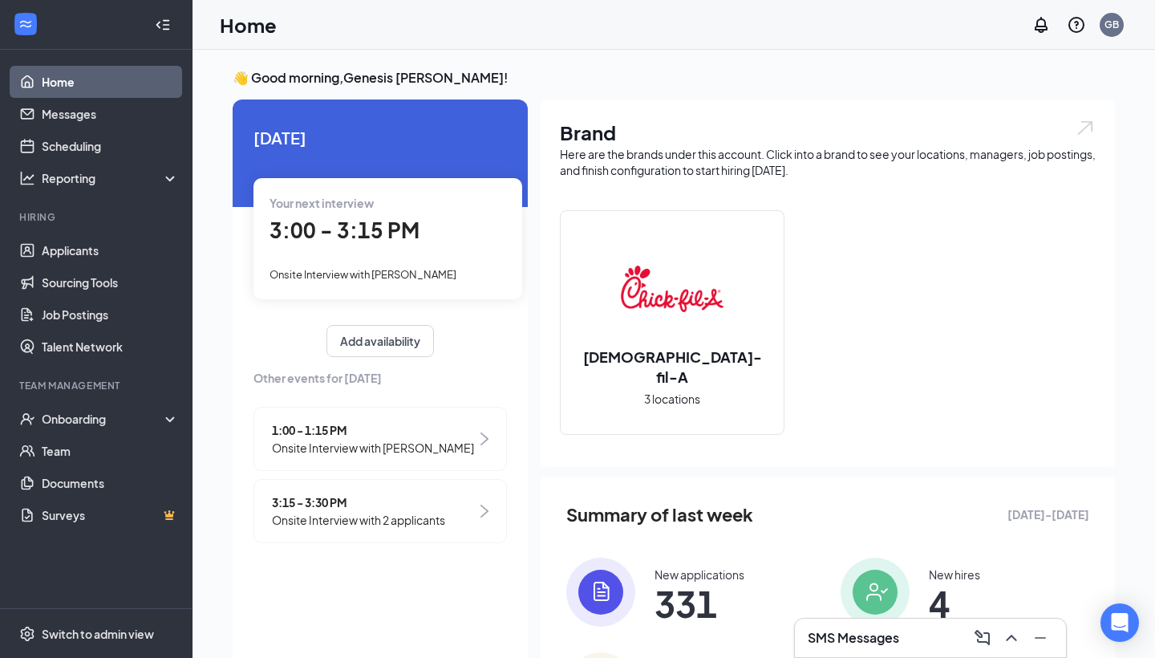
click at [370, 496] on span "3:15 - 3:30 PM" at bounding box center [358, 502] width 173 height 18
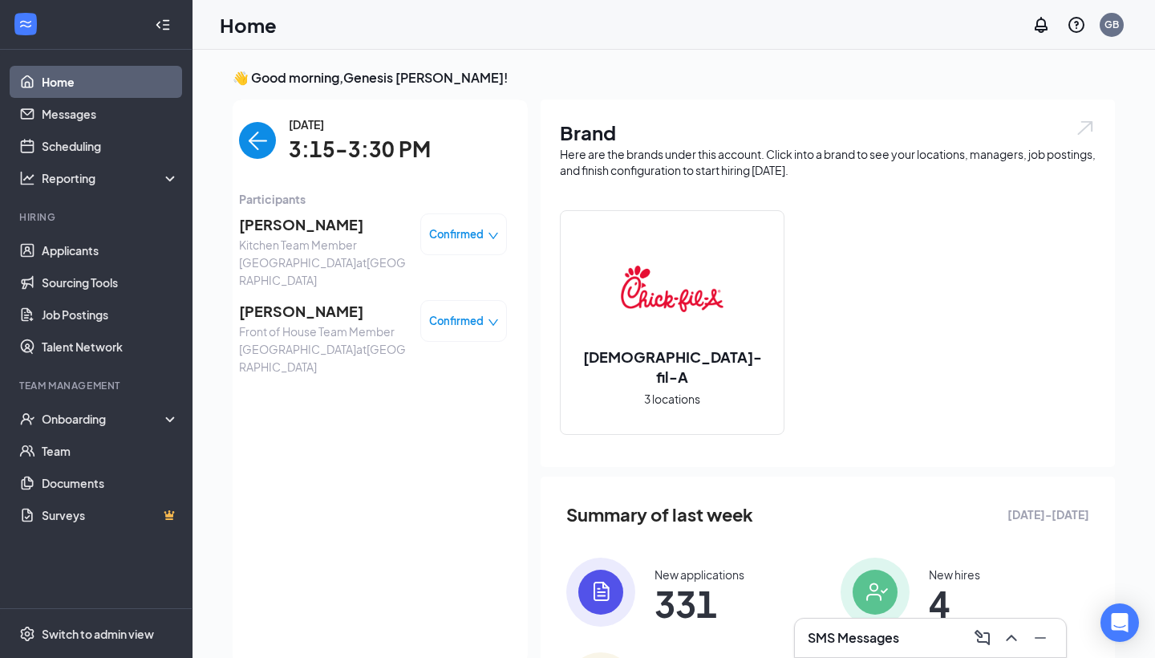
scroll to position [6, 0]
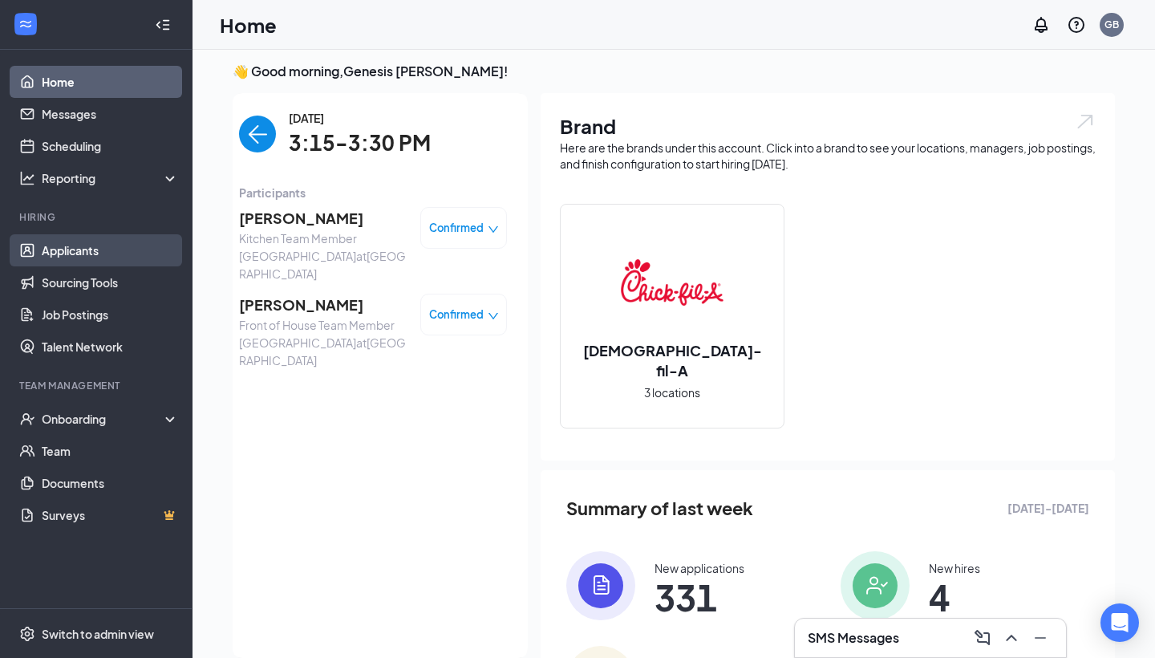
click at [103, 242] on link "Applicants" at bounding box center [110, 250] width 137 height 32
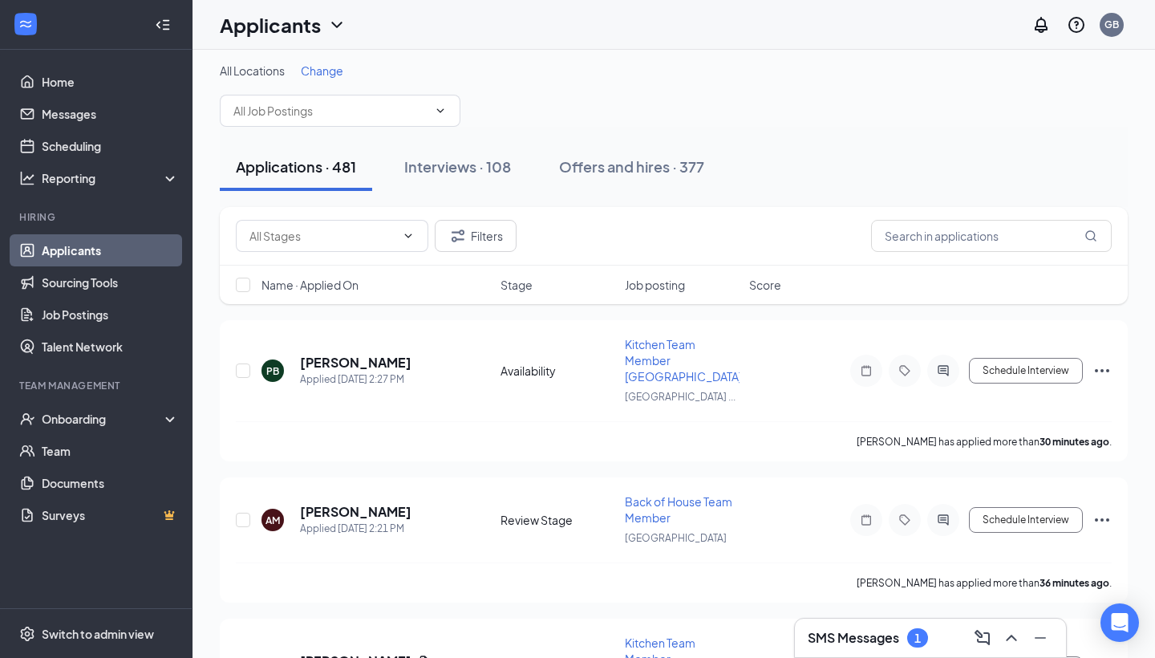
click at [840, 633] on h3 "SMS Messages" at bounding box center [853, 638] width 91 height 18
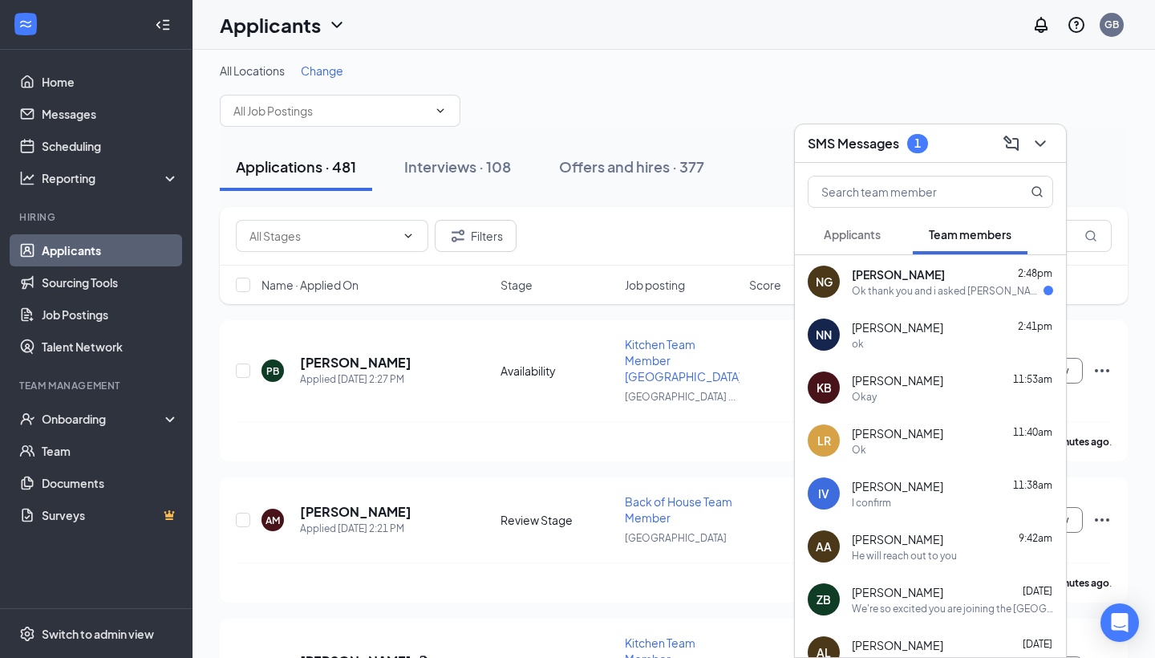
click at [986, 293] on div "Ok thank you and i asked [PERSON_NAME] for 20 hours a week he approved it and n…" at bounding box center [948, 291] width 192 height 14
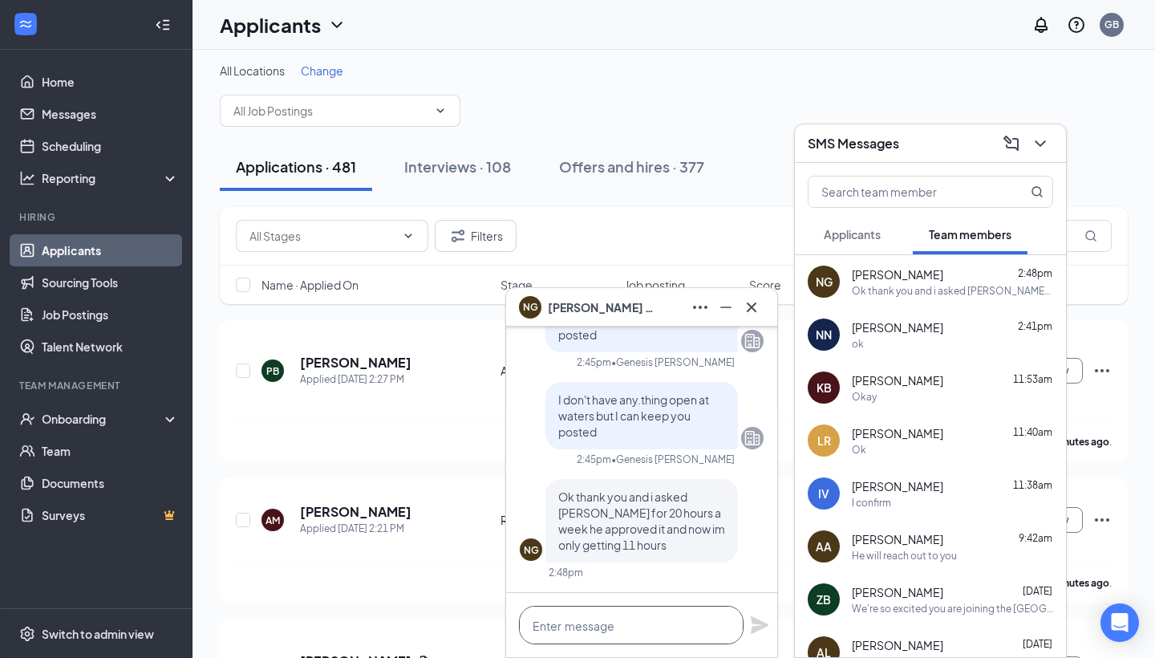
click at [669, 626] on textarea at bounding box center [631, 625] width 225 height 38
click at [753, 310] on icon "Cross" at bounding box center [751, 307] width 19 height 19
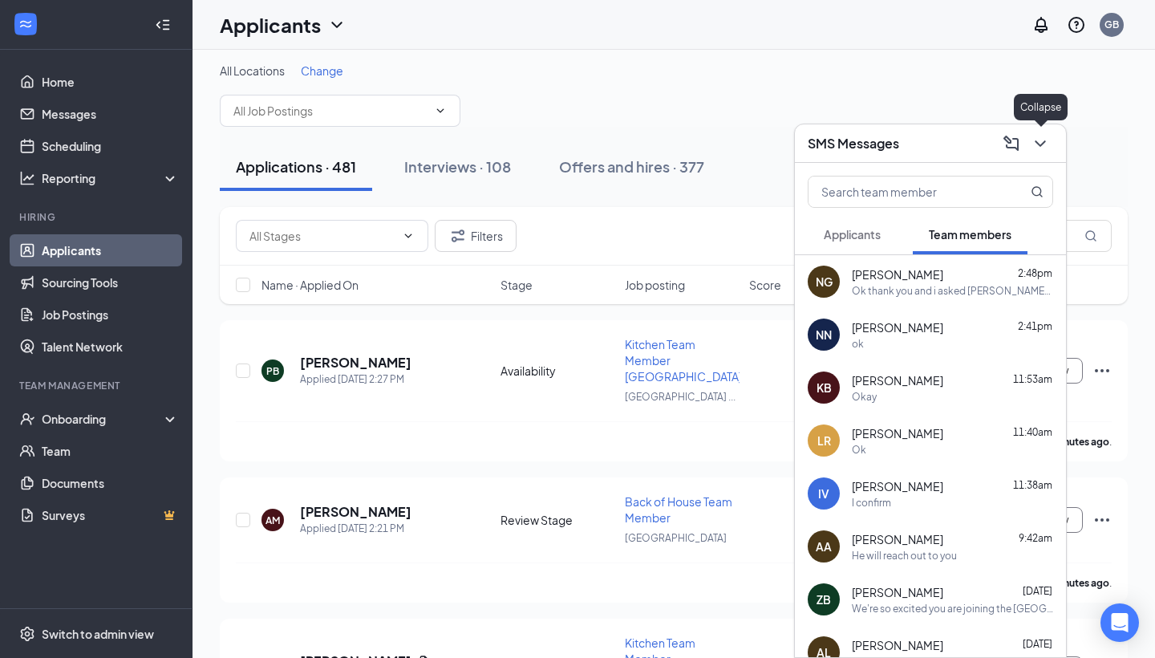
click at [1042, 141] on icon "ChevronDown" at bounding box center [1040, 143] width 19 height 19
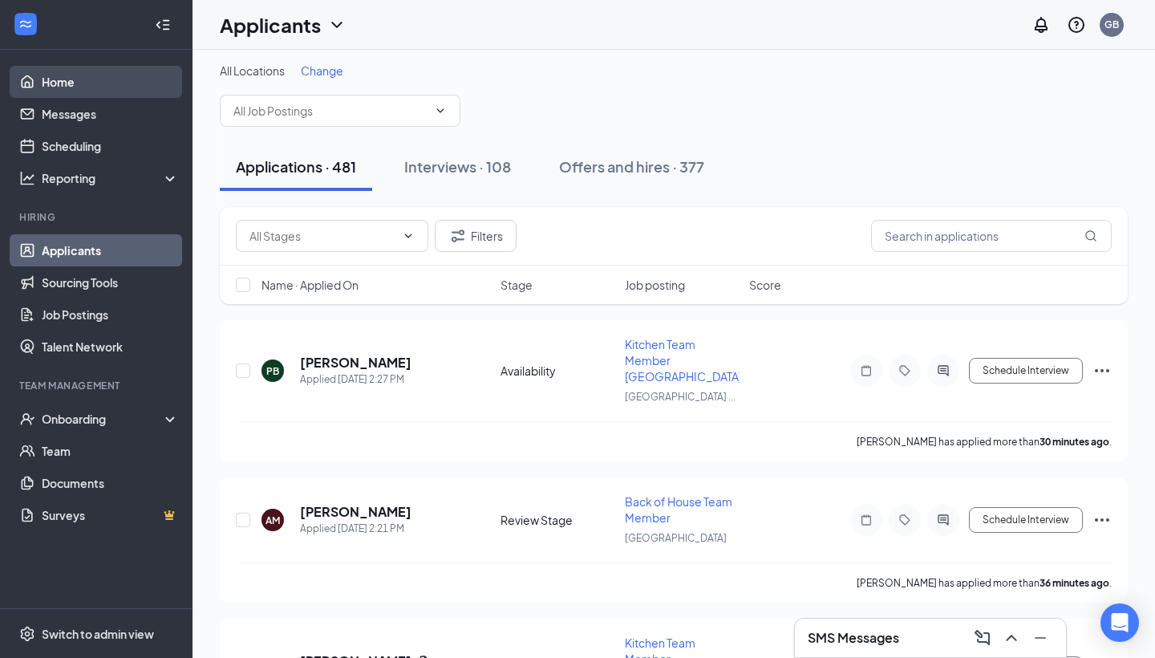
click at [83, 79] on link "Home" at bounding box center [110, 82] width 137 height 32
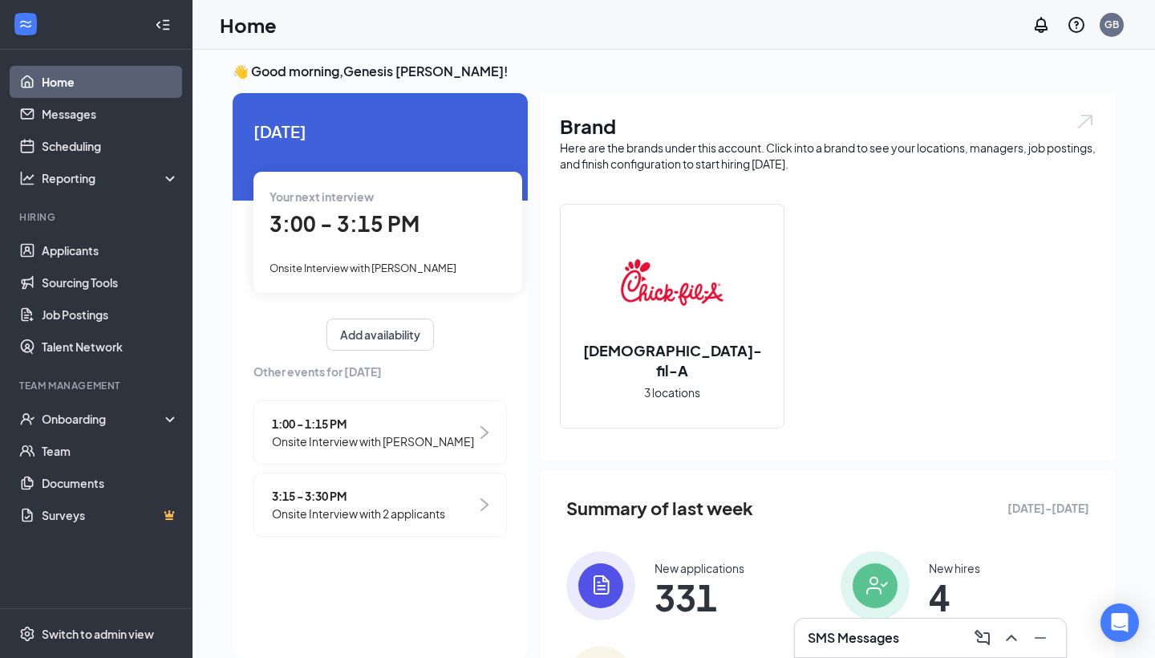
click at [413, 249] on div "Your next interview 3:00 - 3:15 PM Onsite Interview with [PERSON_NAME]" at bounding box center [387, 232] width 269 height 120
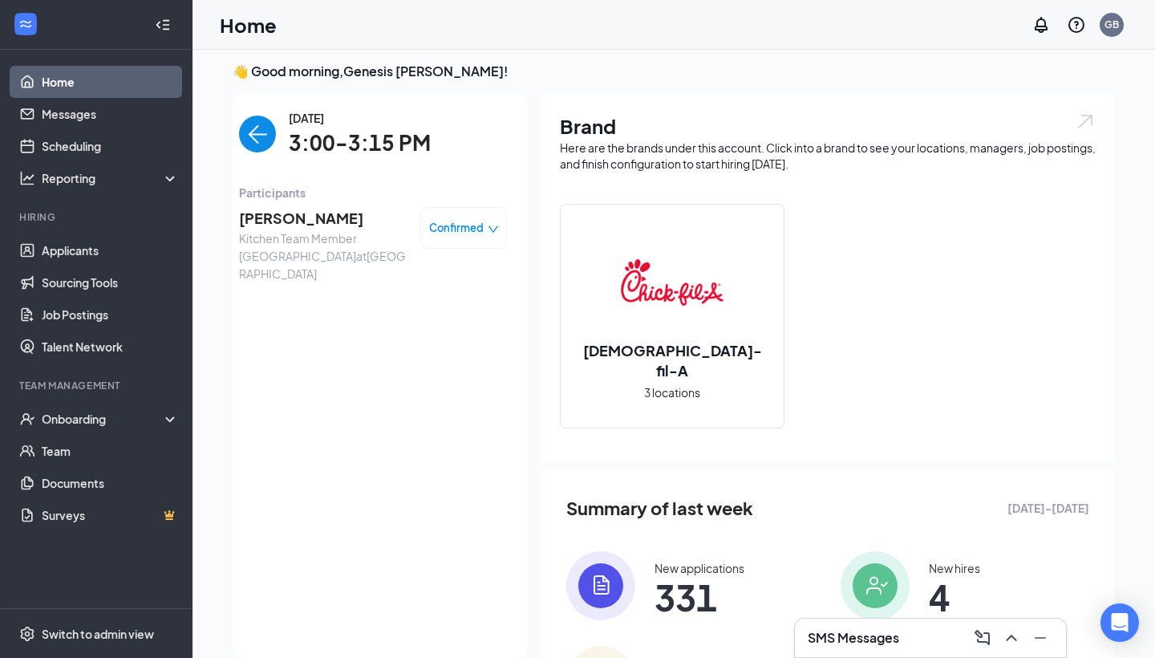
click at [261, 133] on img "back-button" at bounding box center [257, 133] width 37 height 37
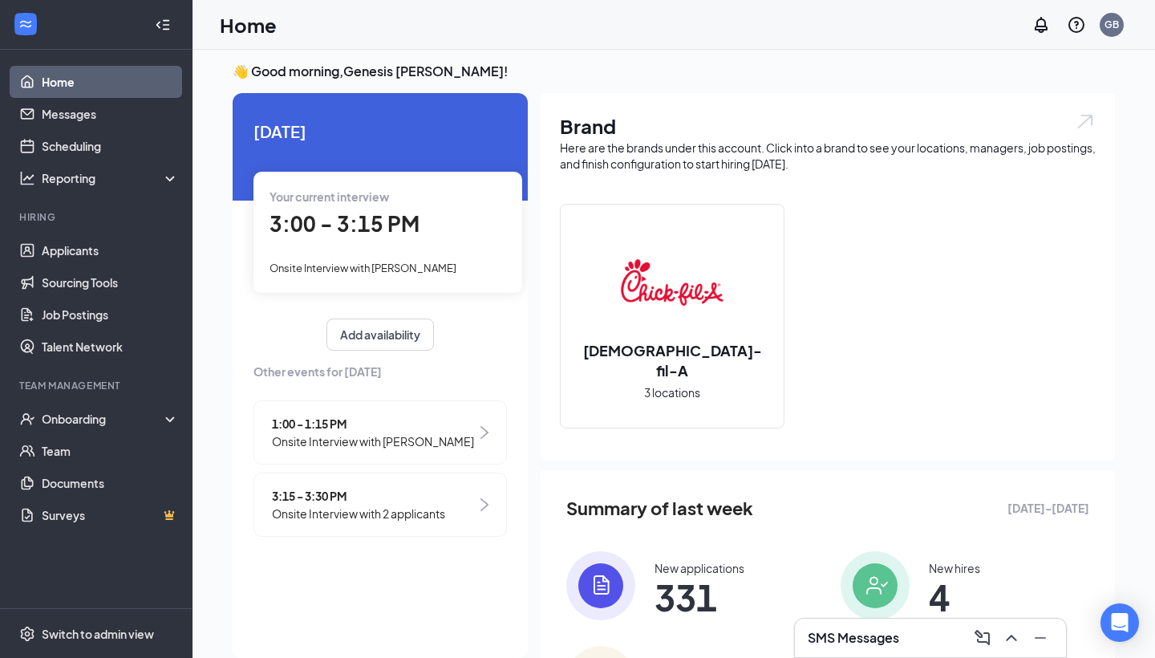
click at [407, 259] on div "Onsite Interview with [PERSON_NAME]" at bounding box center [387, 267] width 237 height 18
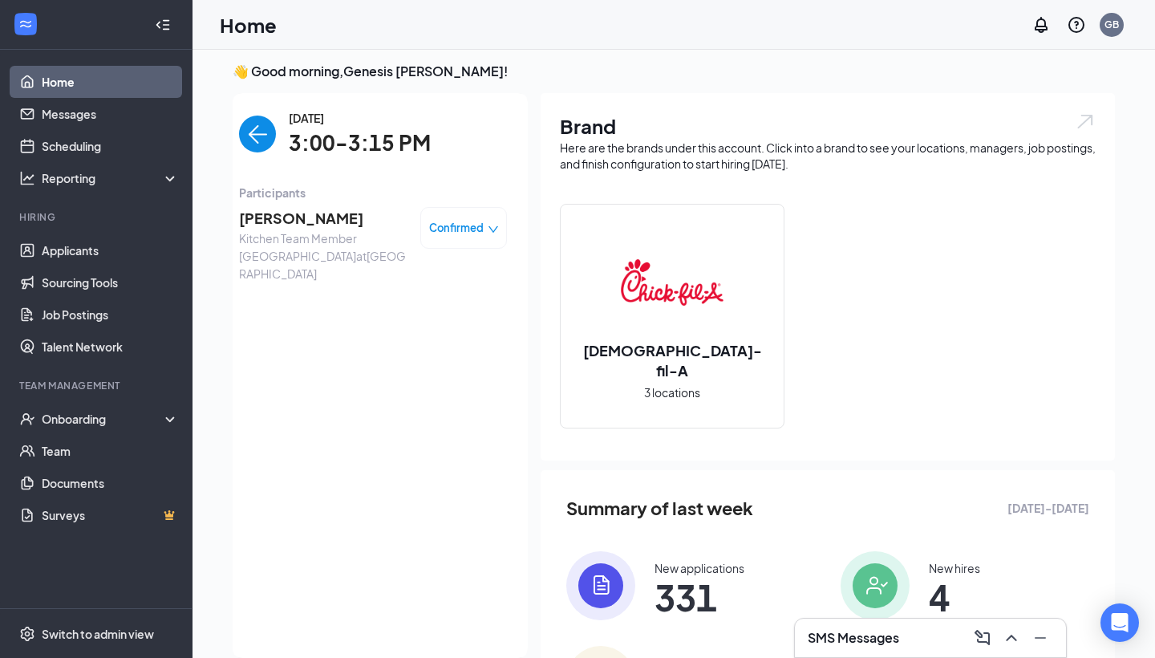
click at [247, 140] on img "back-button" at bounding box center [257, 133] width 37 height 37
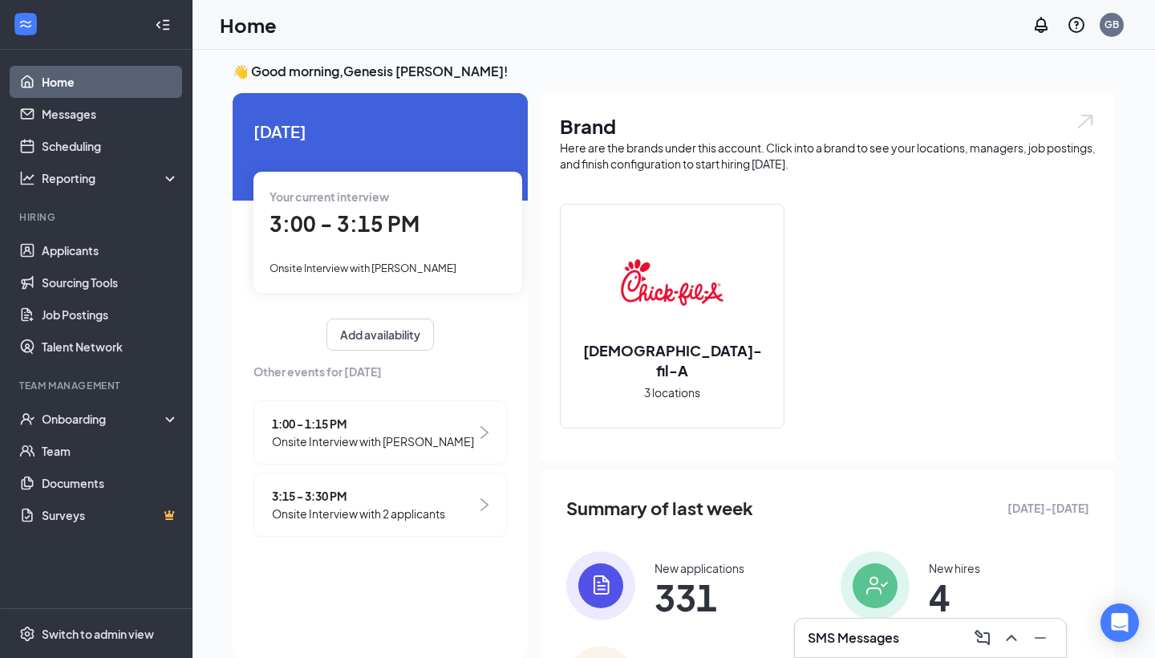
click at [321, 523] on div "3:15 - 3:30 PM Onsite Interview with 2 applicants" at bounding box center [379, 504] width 253 height 64
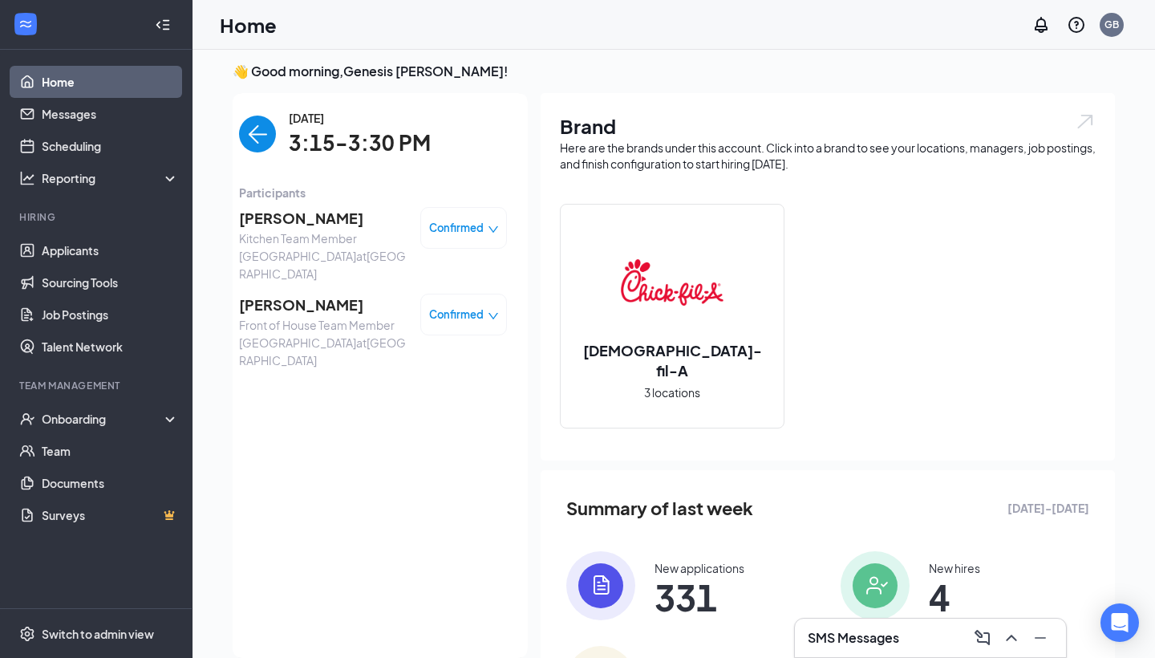
click at [307, 306] on span "[PERSON_NAME]" at bounding box center [323, 305] width 168 height 22
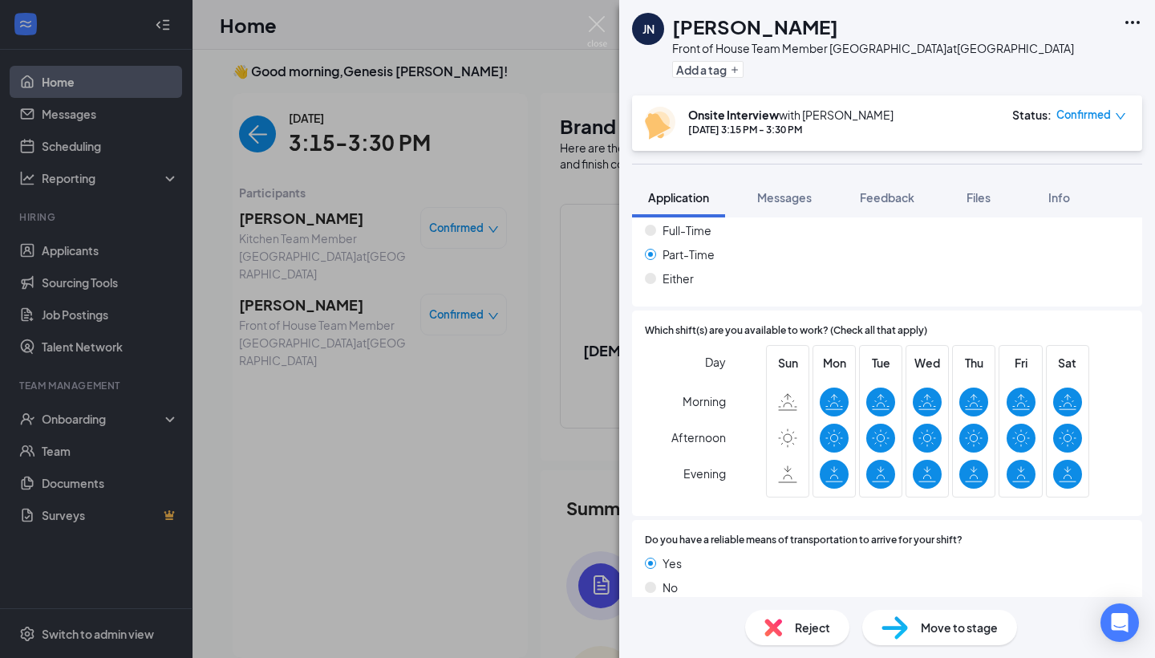
scroll to position [1010, 0]
click at [598, 27] on img at bounding box center [597, 31] width 20 height 31
